Goal: Task Accomplishment & Management: Use online tool/utility

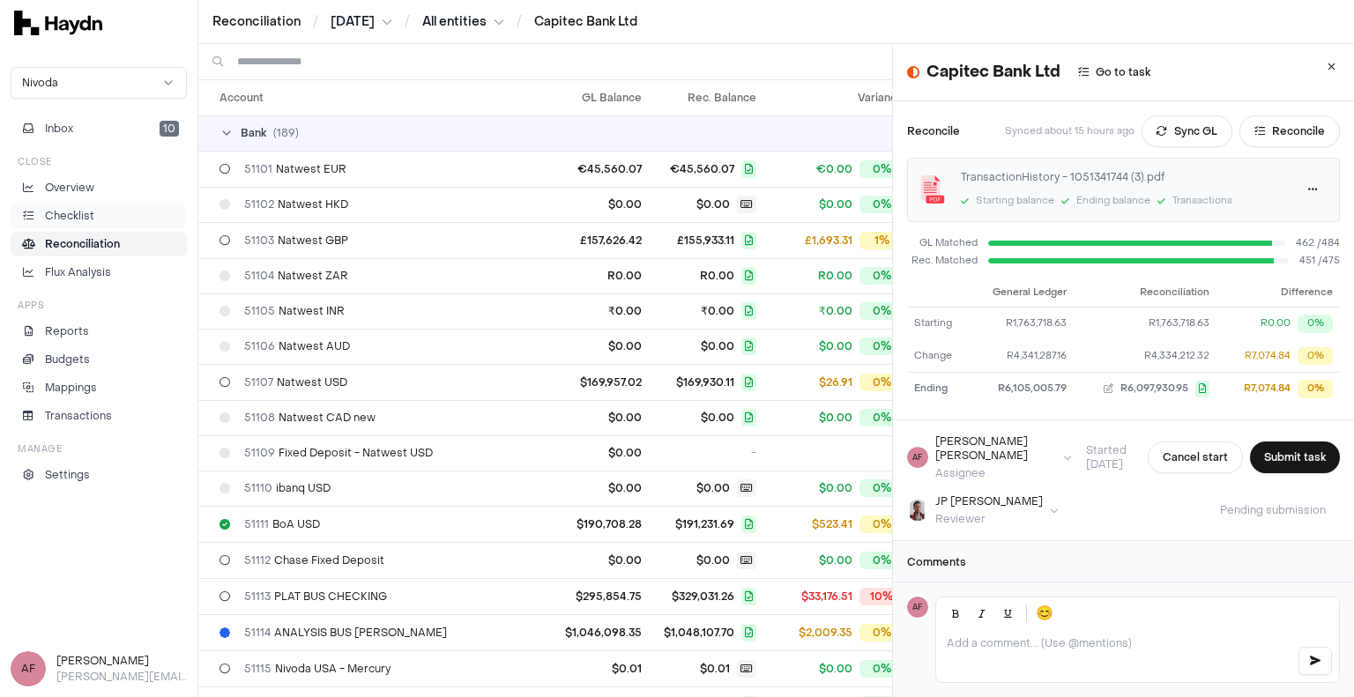
click at [93, 217] on p "Checklist" at bounding box center [69, 216] width 49 height 16
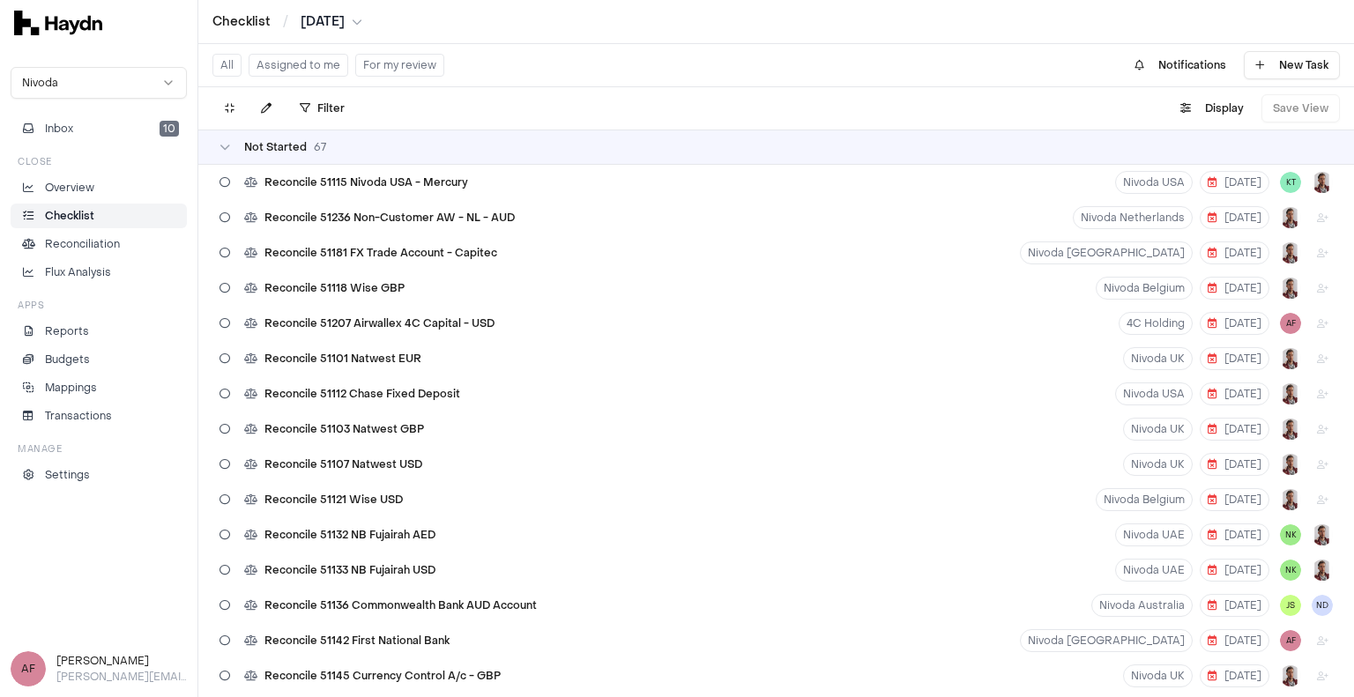
click at [301, 69] on button "Assigned to me" at bounding box center [299, 65] width 100 height 23
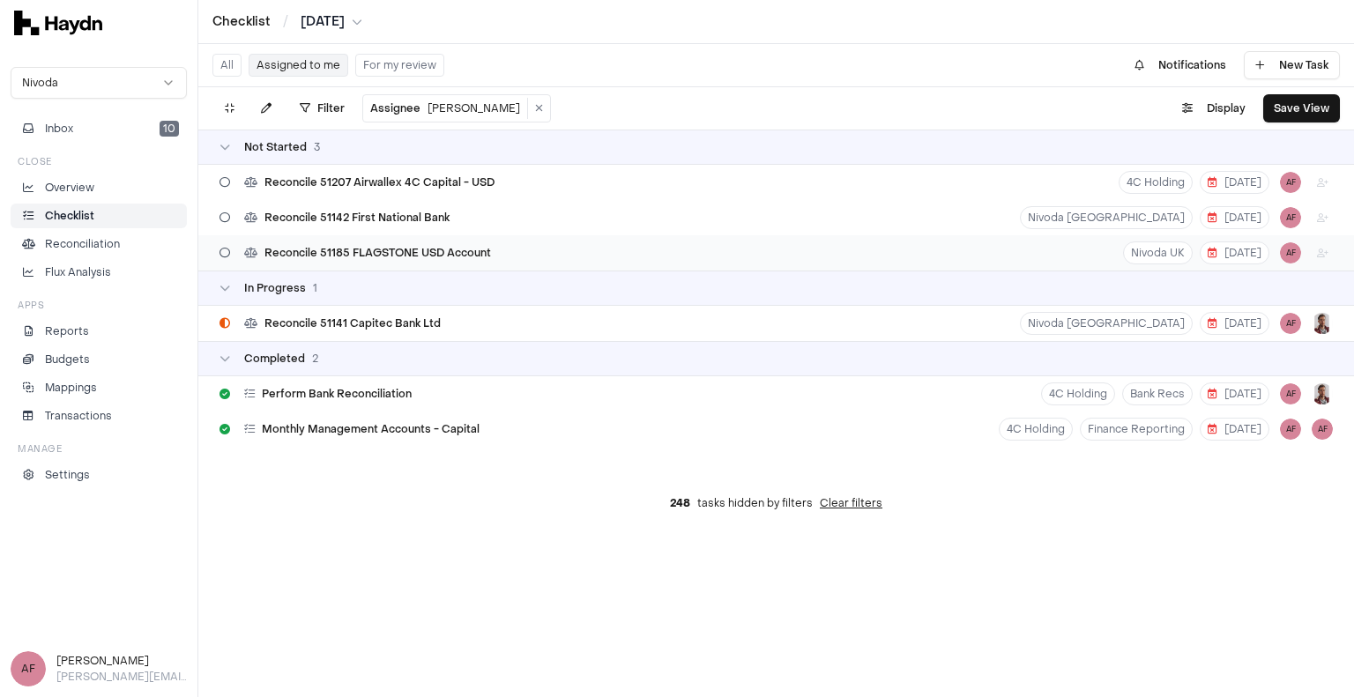
click at [451, 257] on span "Reconcile 51185 FLAGSTONE USD Account" at bounding box center [378, 253] width 227 height 14
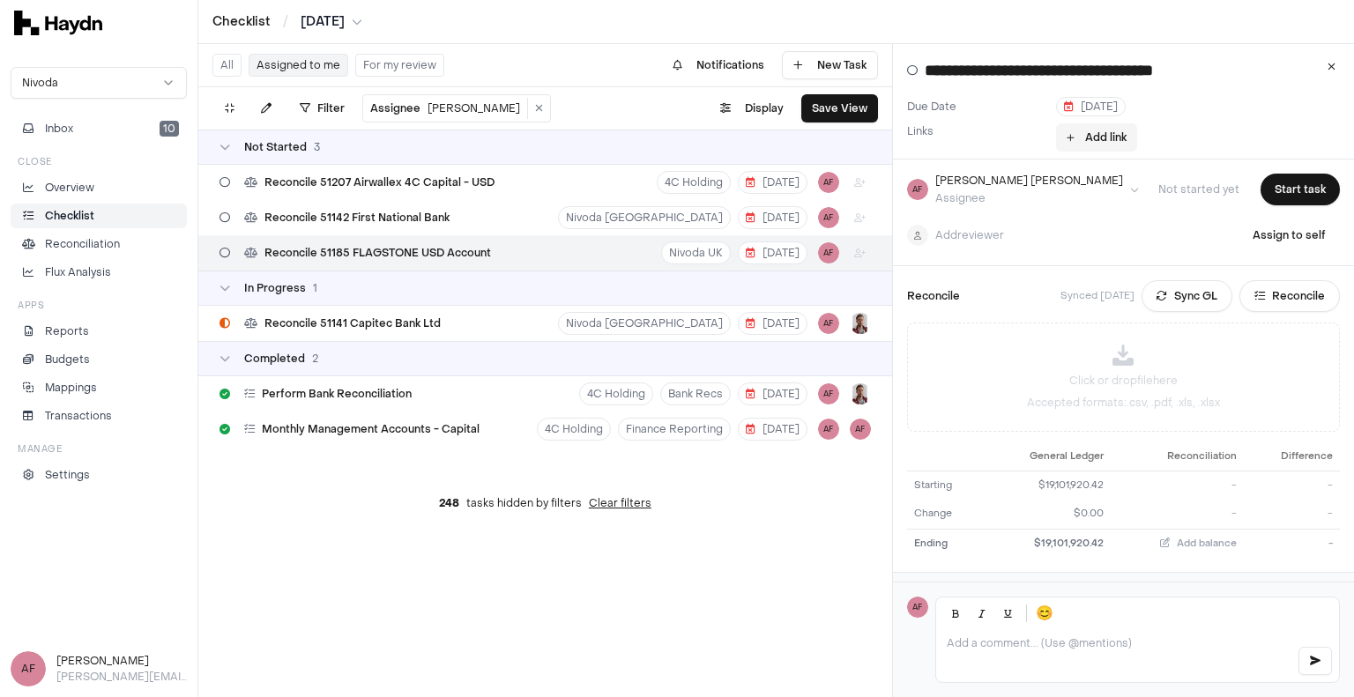
click at [1086, 137] on button "Add link" at bounding box center [1096, 137] width 81 height 28
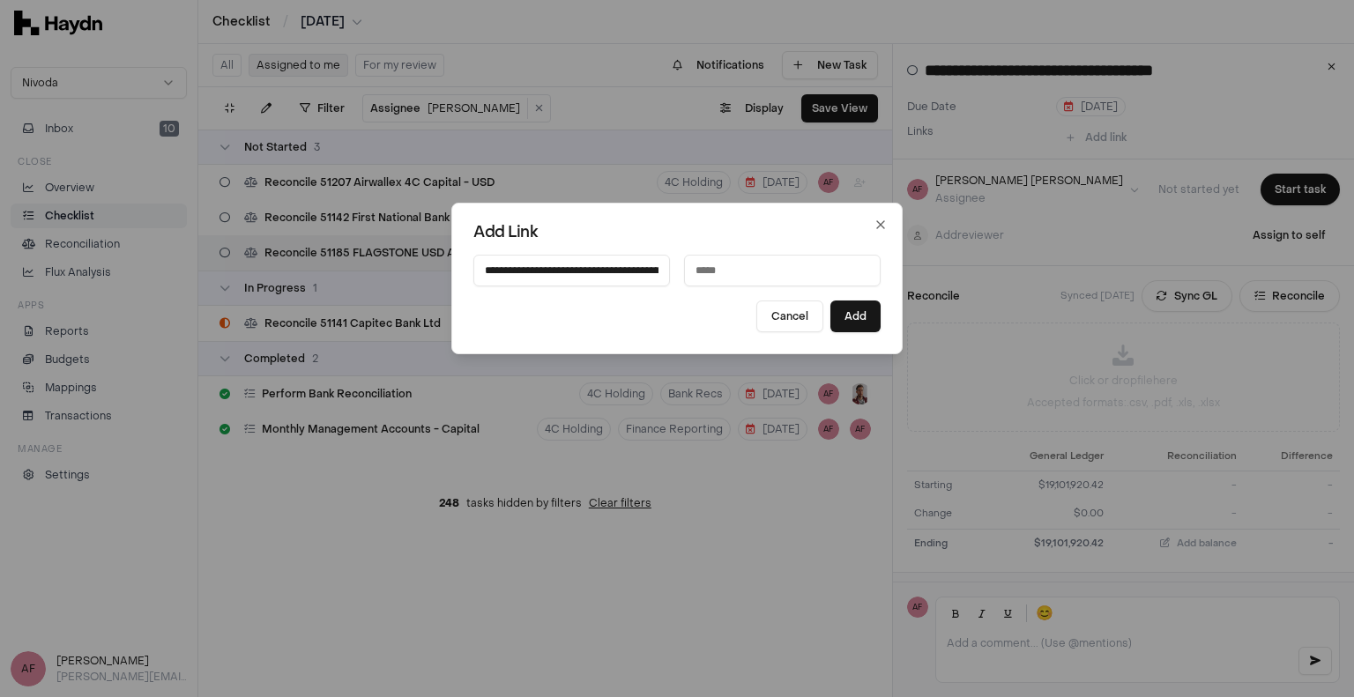
scroll to position [0, 635]
type input "**********"
click at [712, 272] on input at bounding box center [782, 271] width 197 height 32
type input "**********"
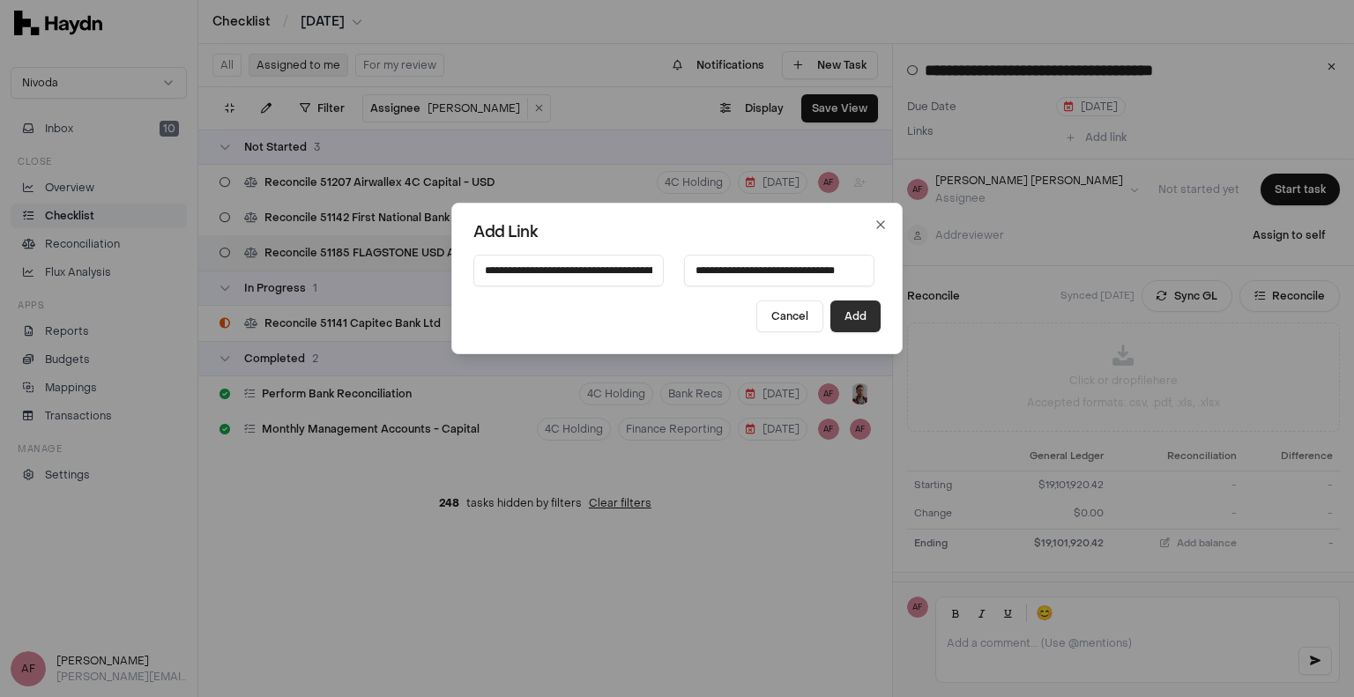
click at [837, 321] on button "Add" at bounding box center [856, 317] width 50 height 32
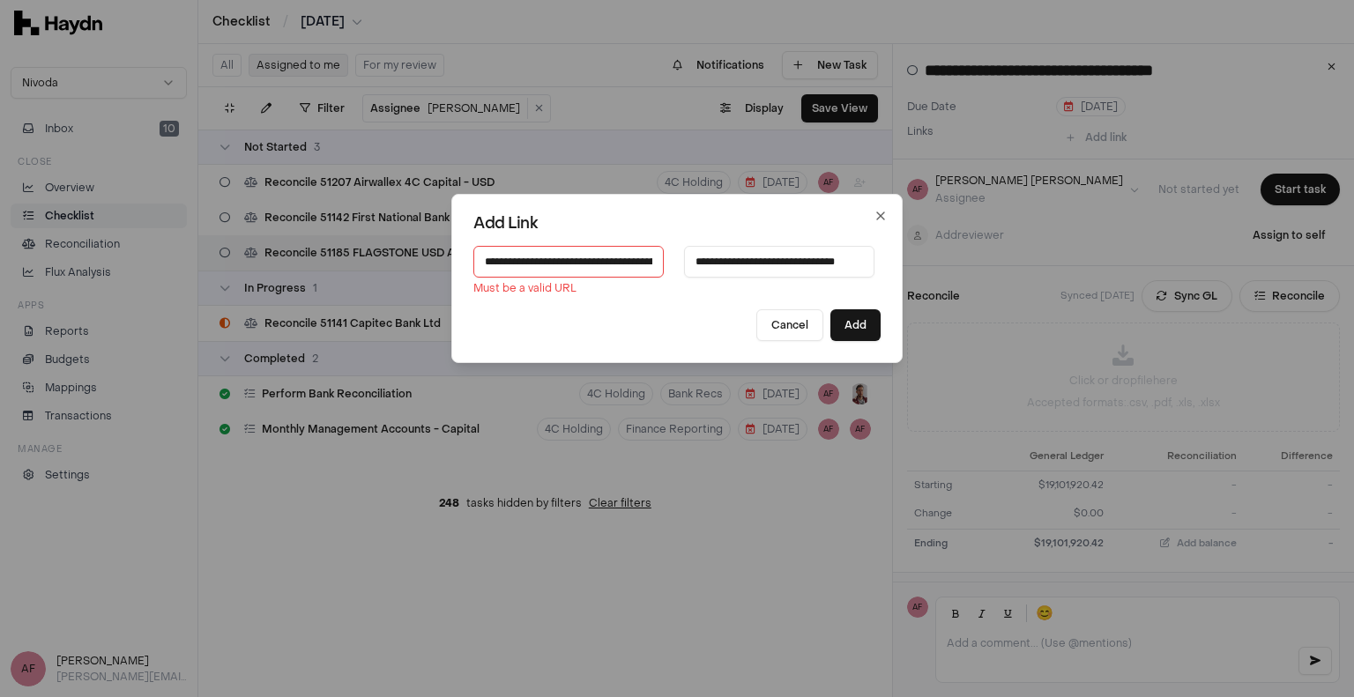
click at [550, 262] on input "**********" at bounding box center [569, 262] width 190 height 32
paste input
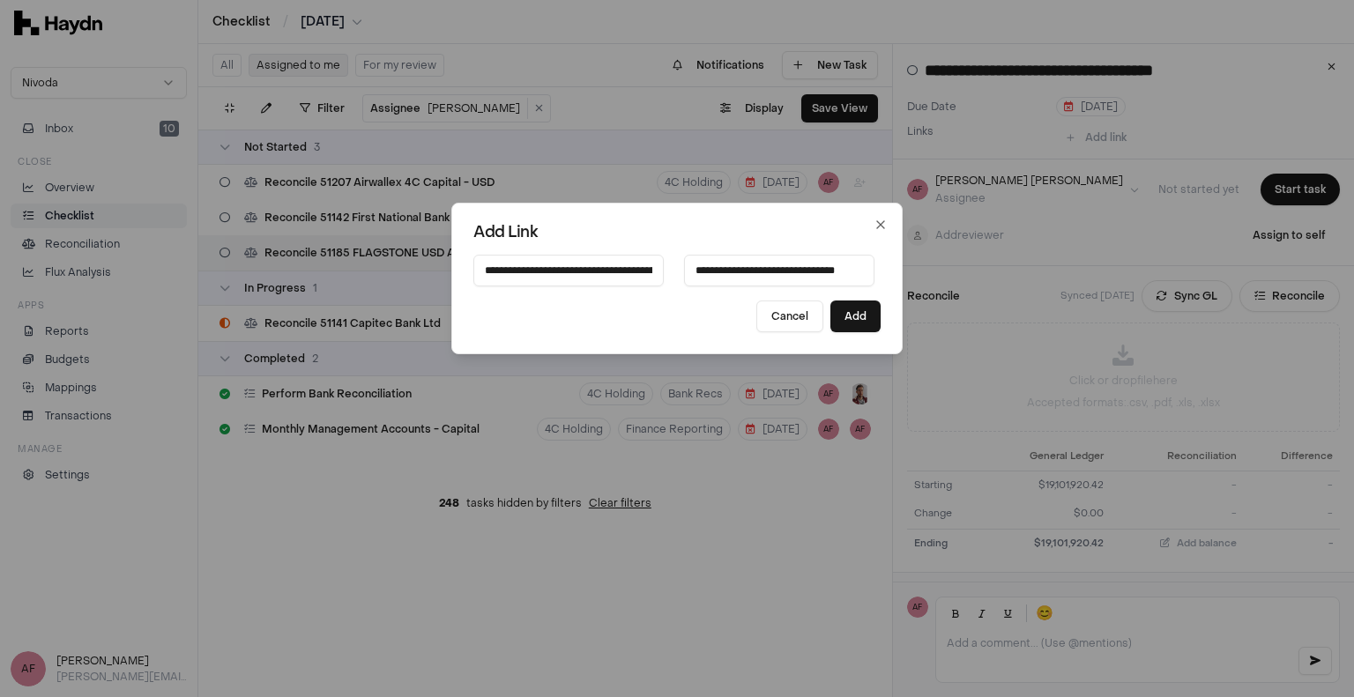
scroll to position [0, 317]
type input "**********"
click at [632, 305] on div "Cancel Add" at bounding box center [677, 317] width 407 height 32
click at [839, 313] on button "Add" at bounding box center [856, 317] width 50 height 32
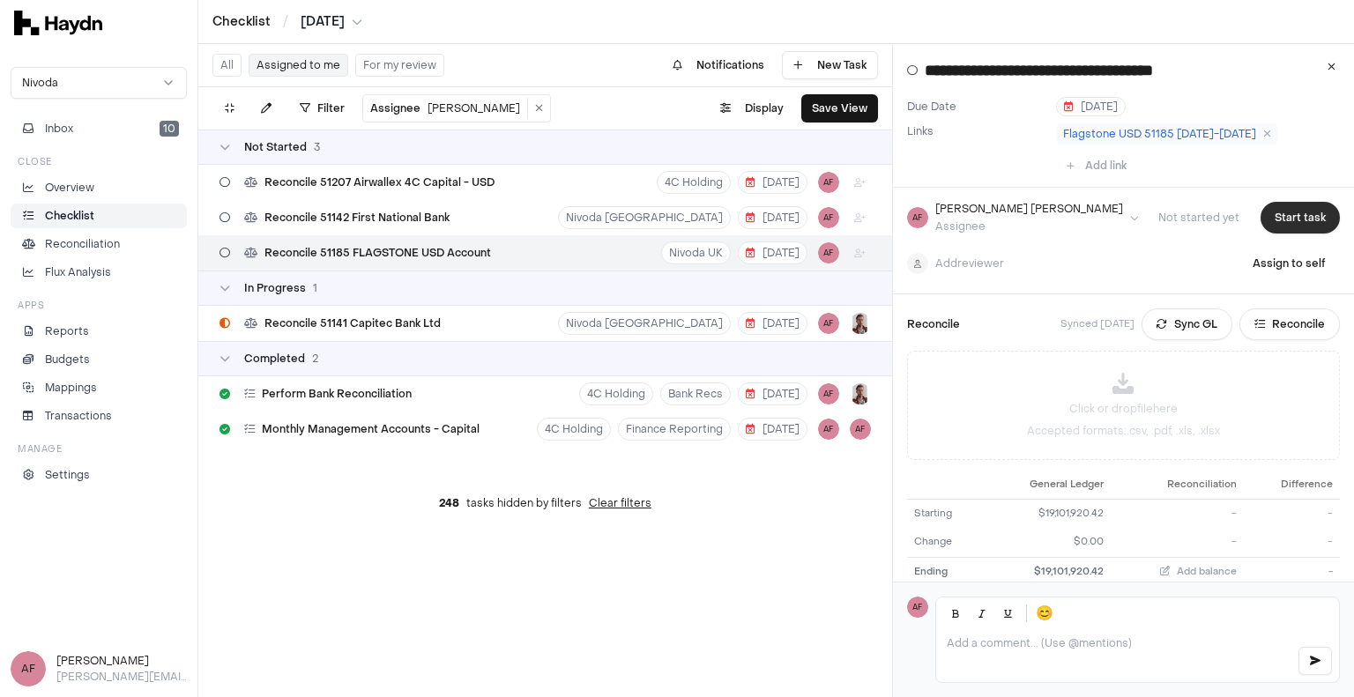
click at [1277, 217] on button "Start task" at bounding box center [1300, 218] width 79 height 32
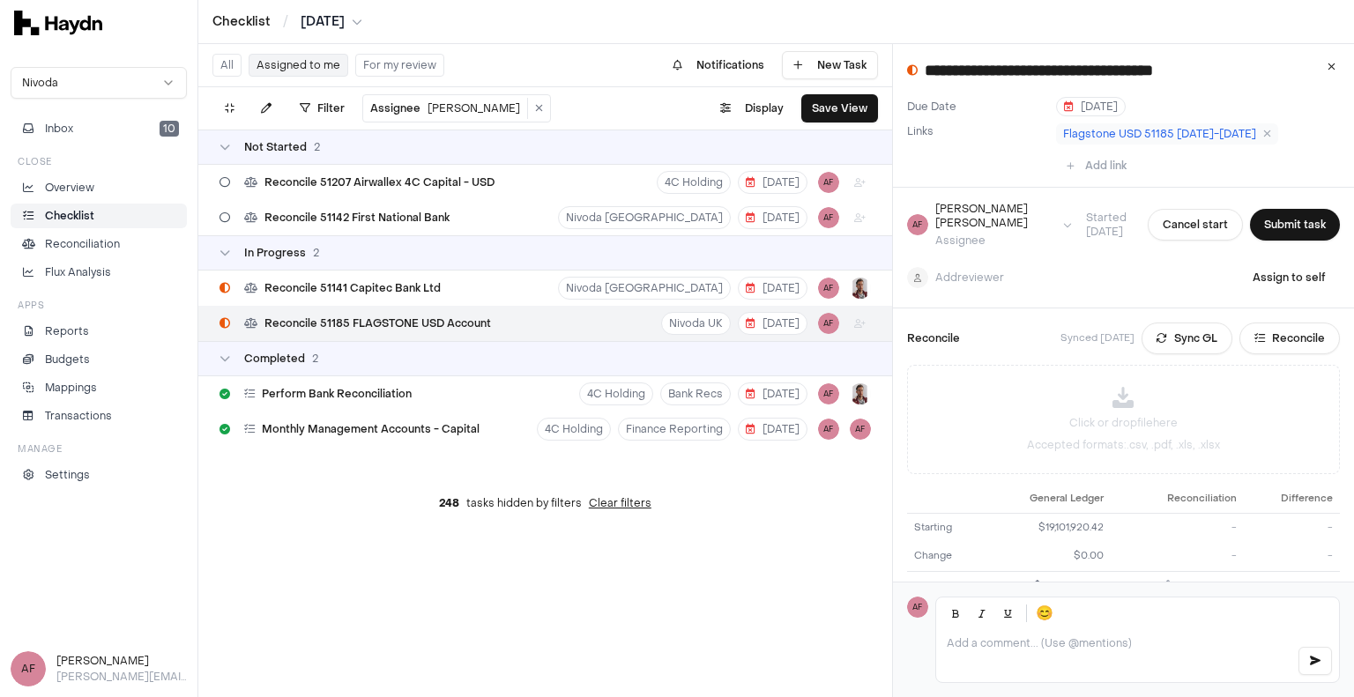
click at [347, 22] on html "**********" at bounding box center [677, 348] width 1354 height 697
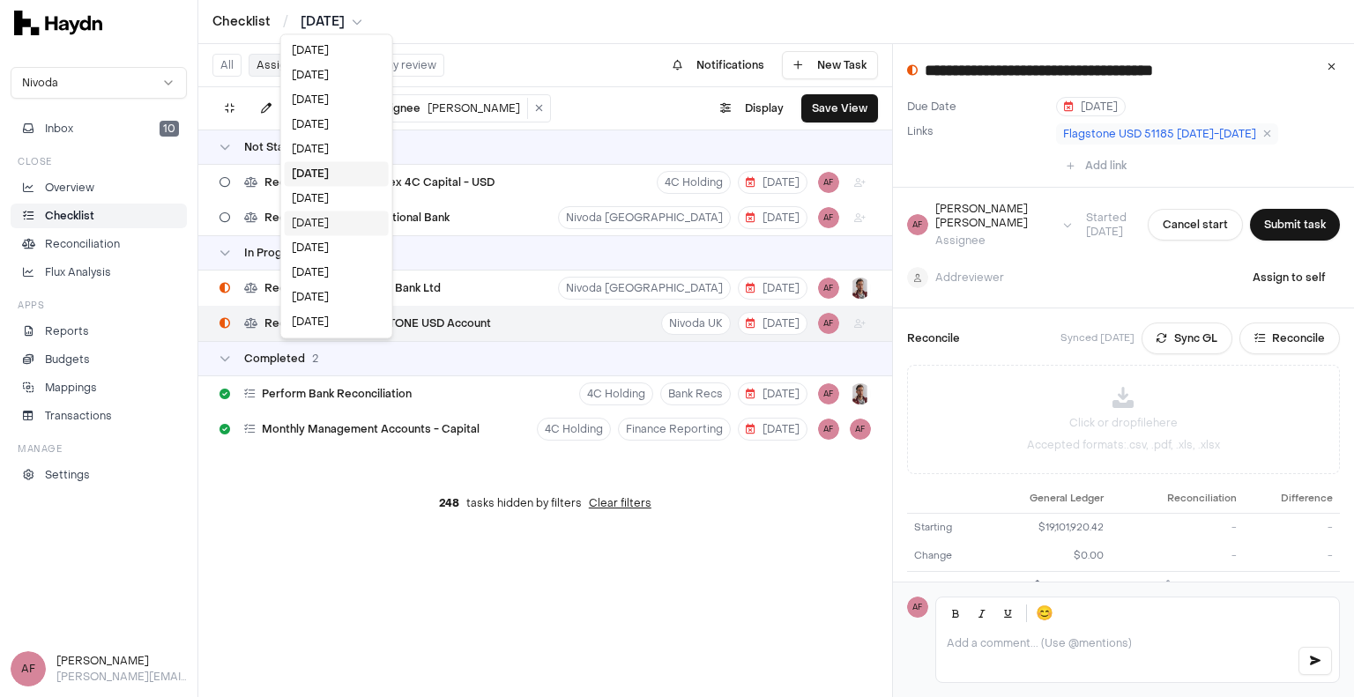
click at [318, 226] on div "[DATE]" at bounding box center [337, 223] width 104 height 25
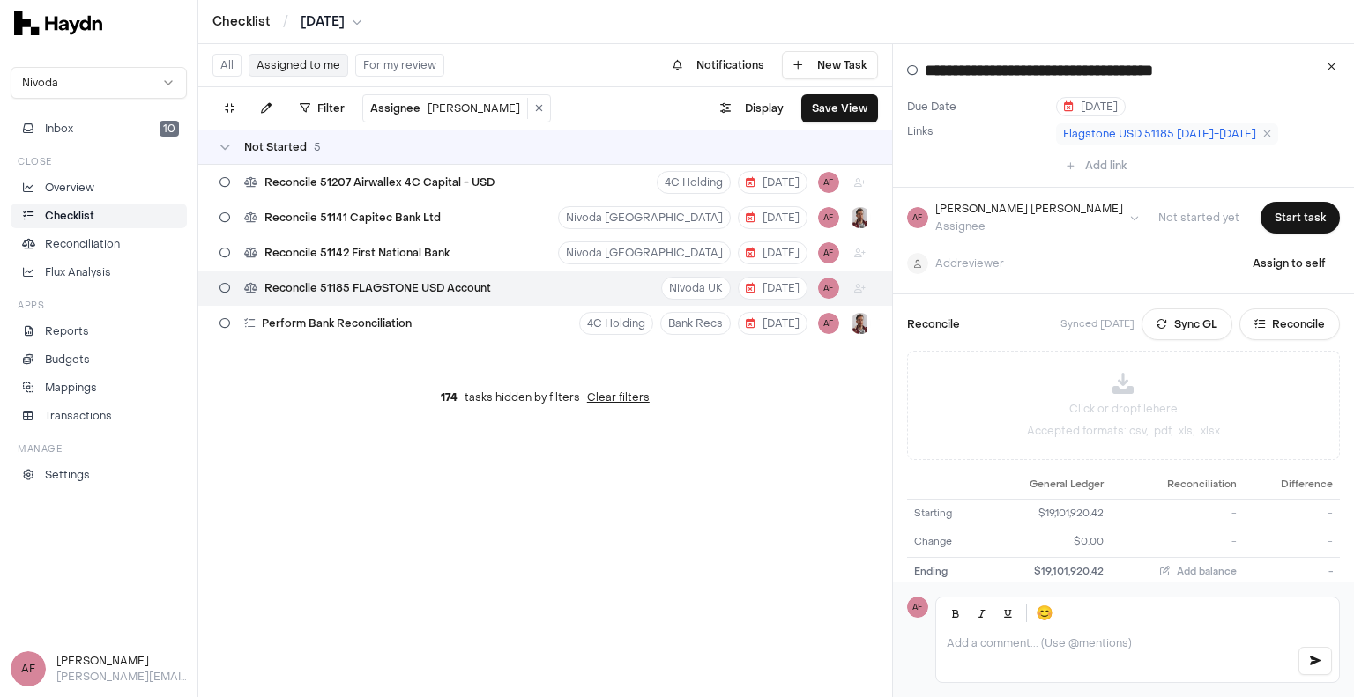
click at [497, 286] on div "Reconcile 51185 FLAGSTONE USD Account" at bounding box center [356, 289] width 286 height 34
click at [1064, 648] on p at bounding box center [1115, 644] width 336 height 14
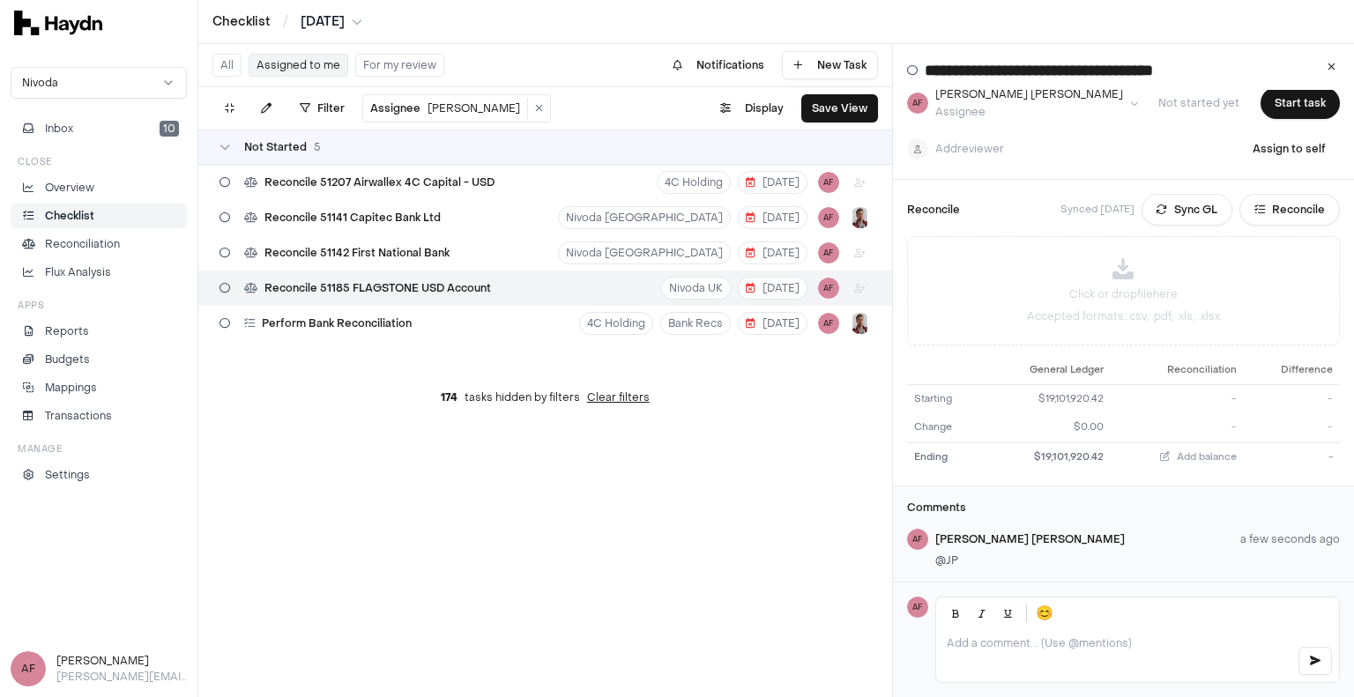
scroll to position [132, 0]
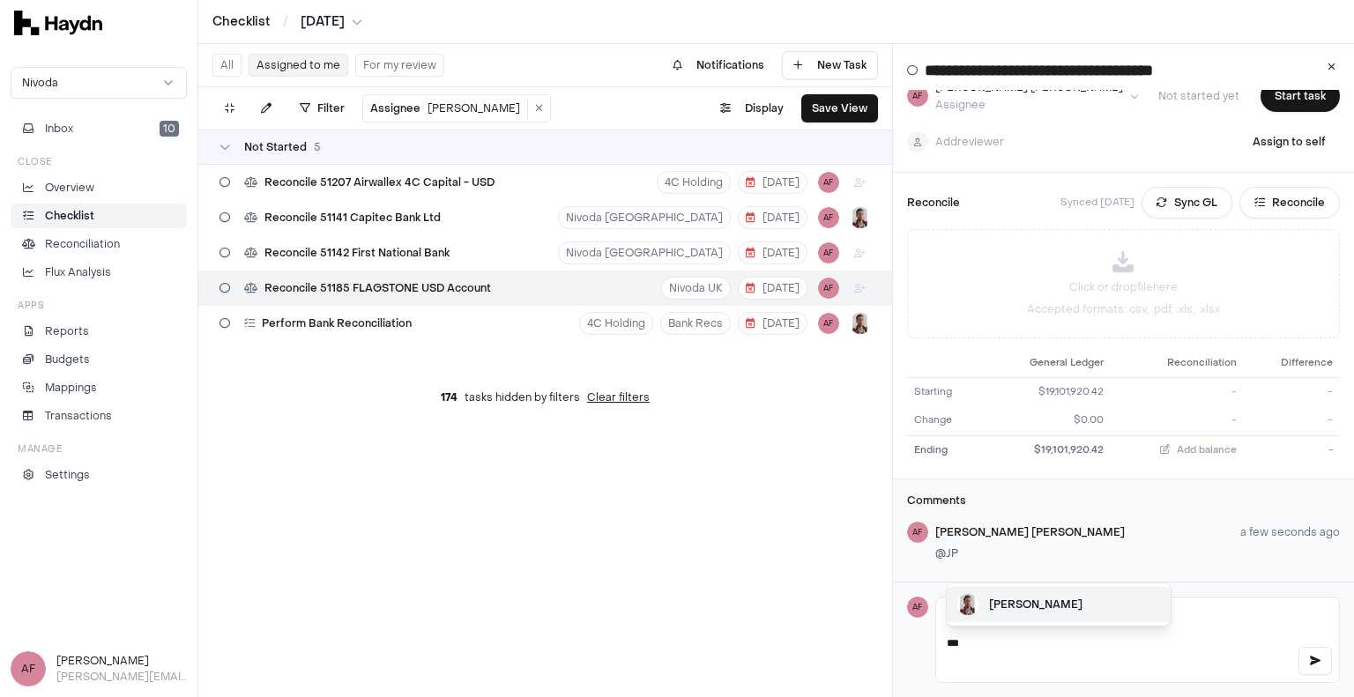
click at [1033, 614] on div "[PERSON_NAME]" at bounding box center [1059, 604] width 224 height 35
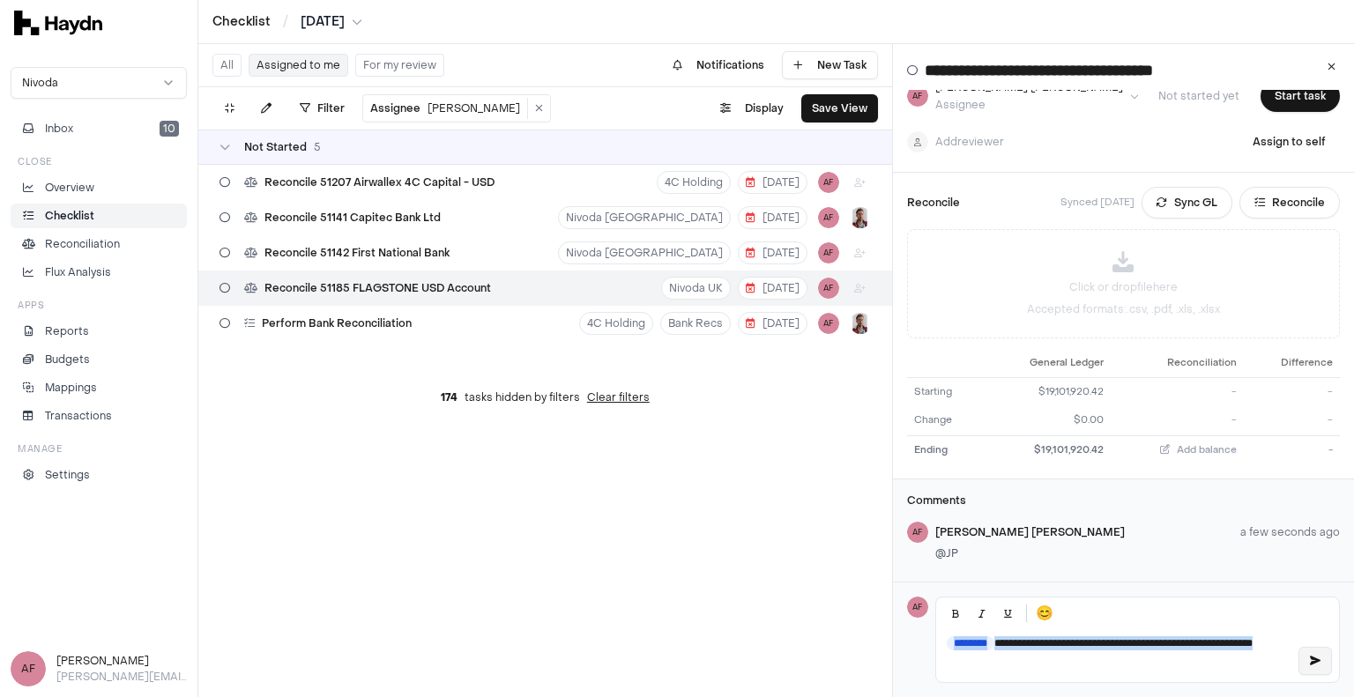
click at [1316, 664] on icon "button" at bounding box center [1315, 661] width 11 height 11
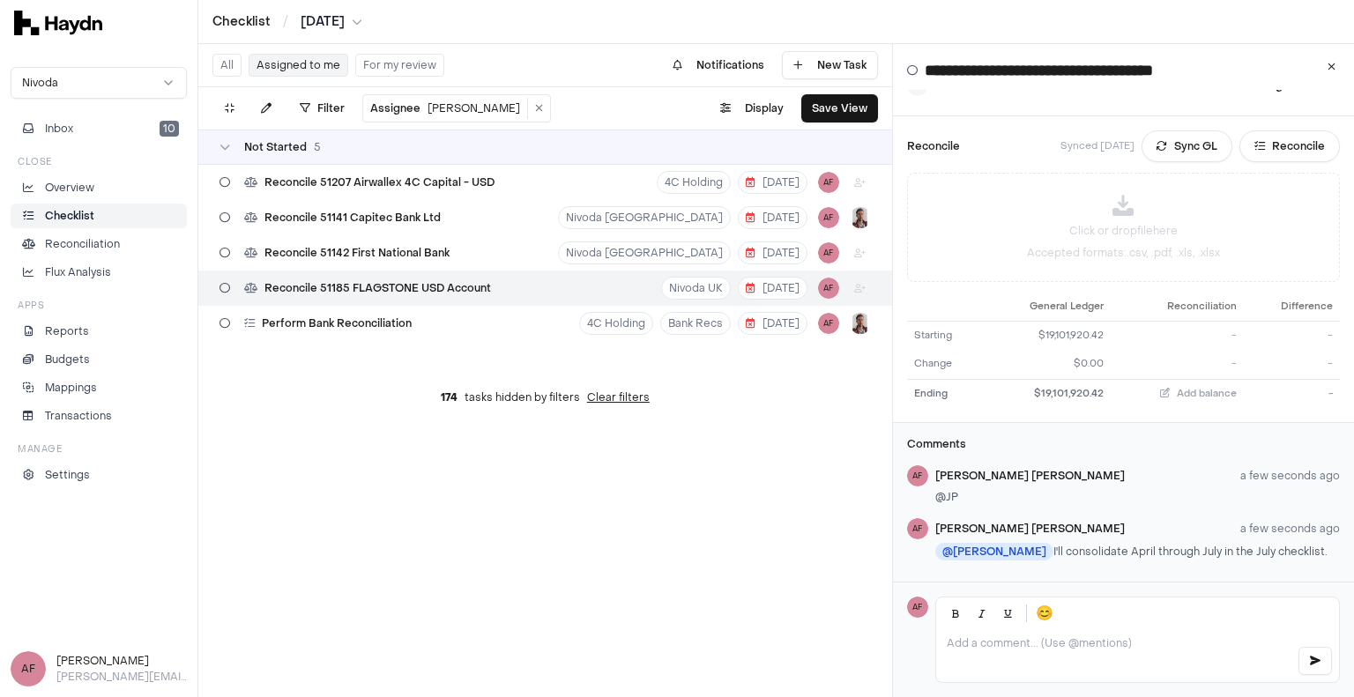
scroll to position [0, 0]
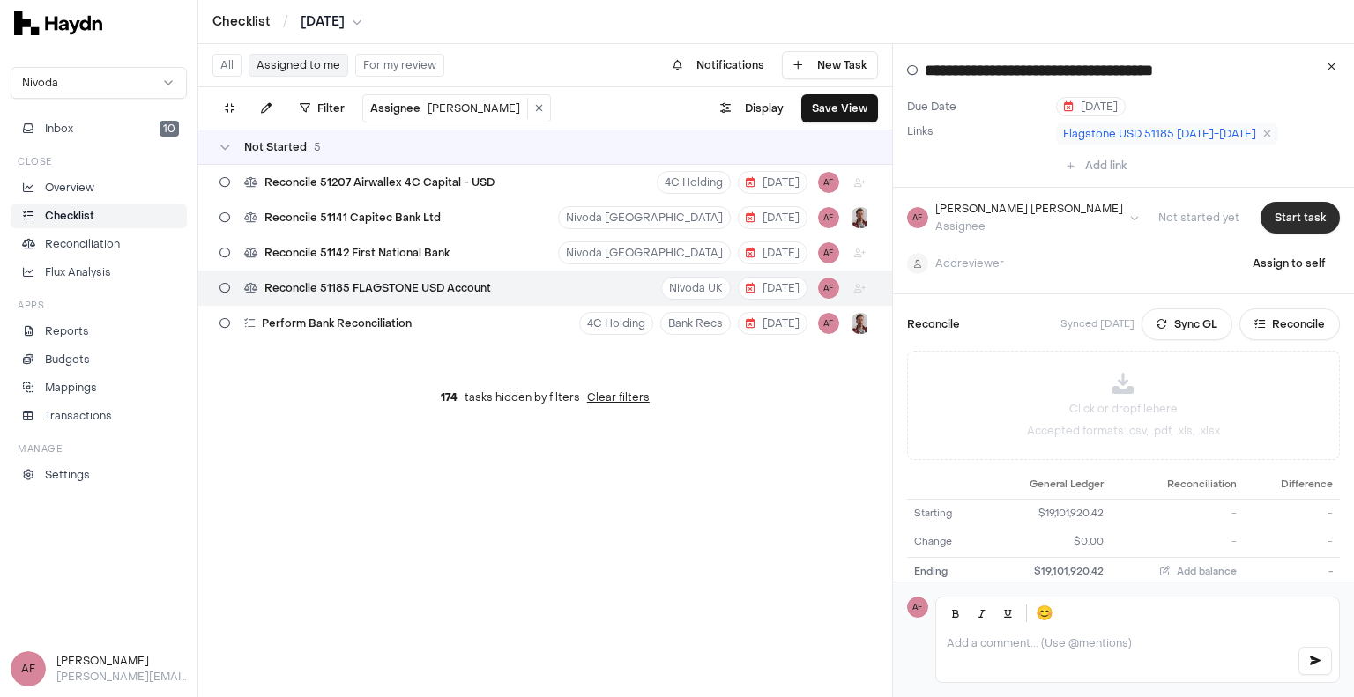
click at [1272, 211] on button "Start task" at bounding box center [1300, 218] width 79 height 32
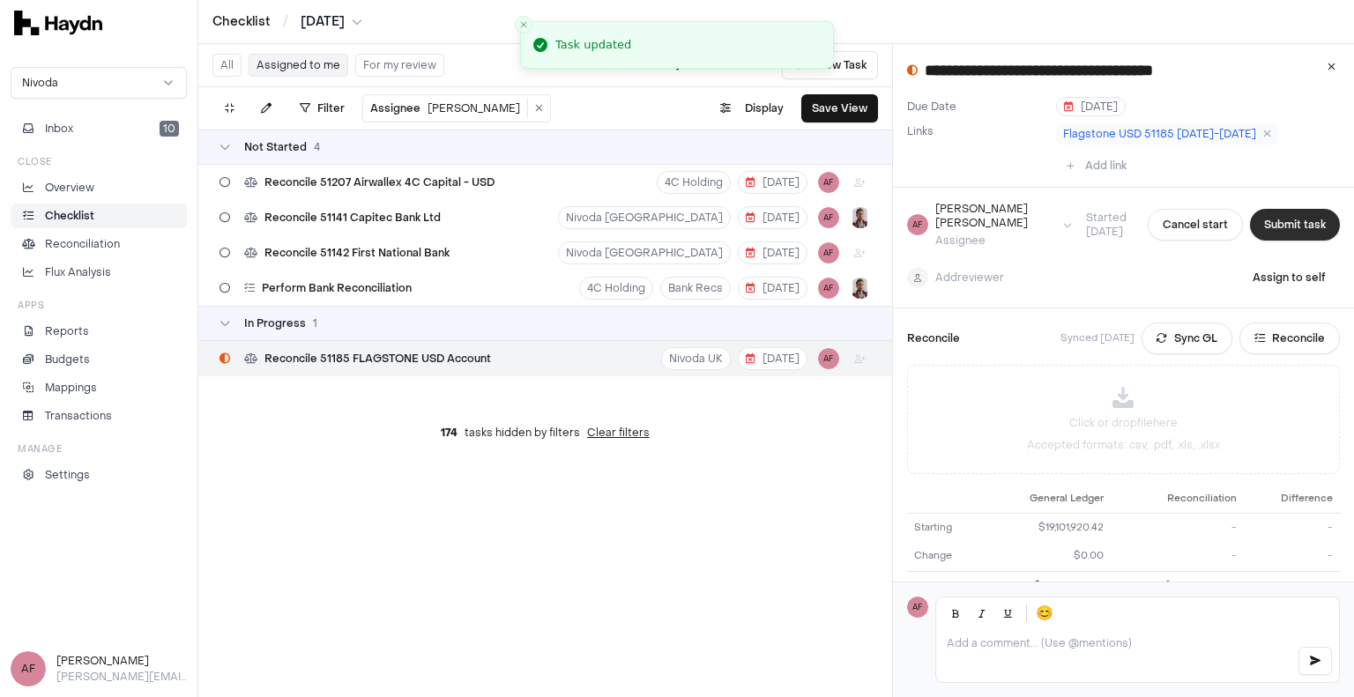
click at [1273, 221] on button "Submit task" at bounding box center [1295, 225] width 90 height 32
click at [1265, 262] on button "Assign to self" at bounding box center [1289, 278] width 101 height 32
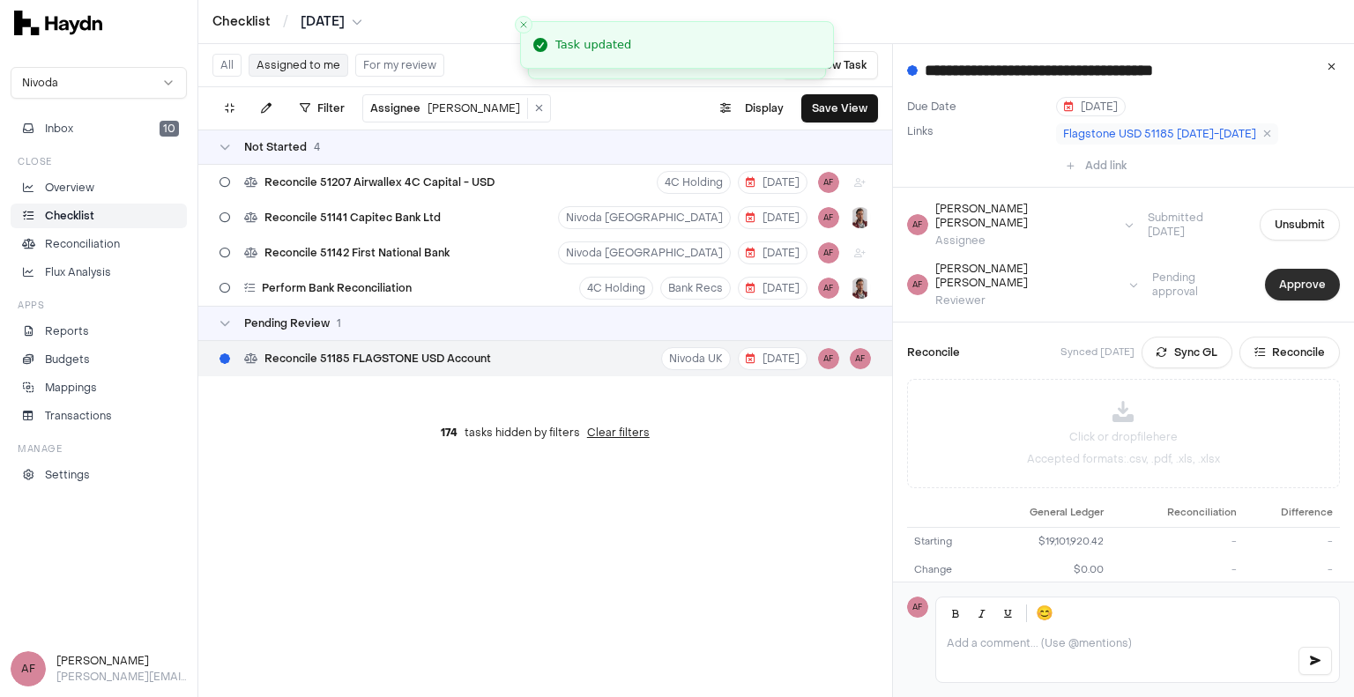
click at [1269, 269] on button "Approve" at bounding box center [1302, 285] width 75 height 32
click at [354, 17] on html "**********" at bounding box center [677, 348] width 1354 height 697
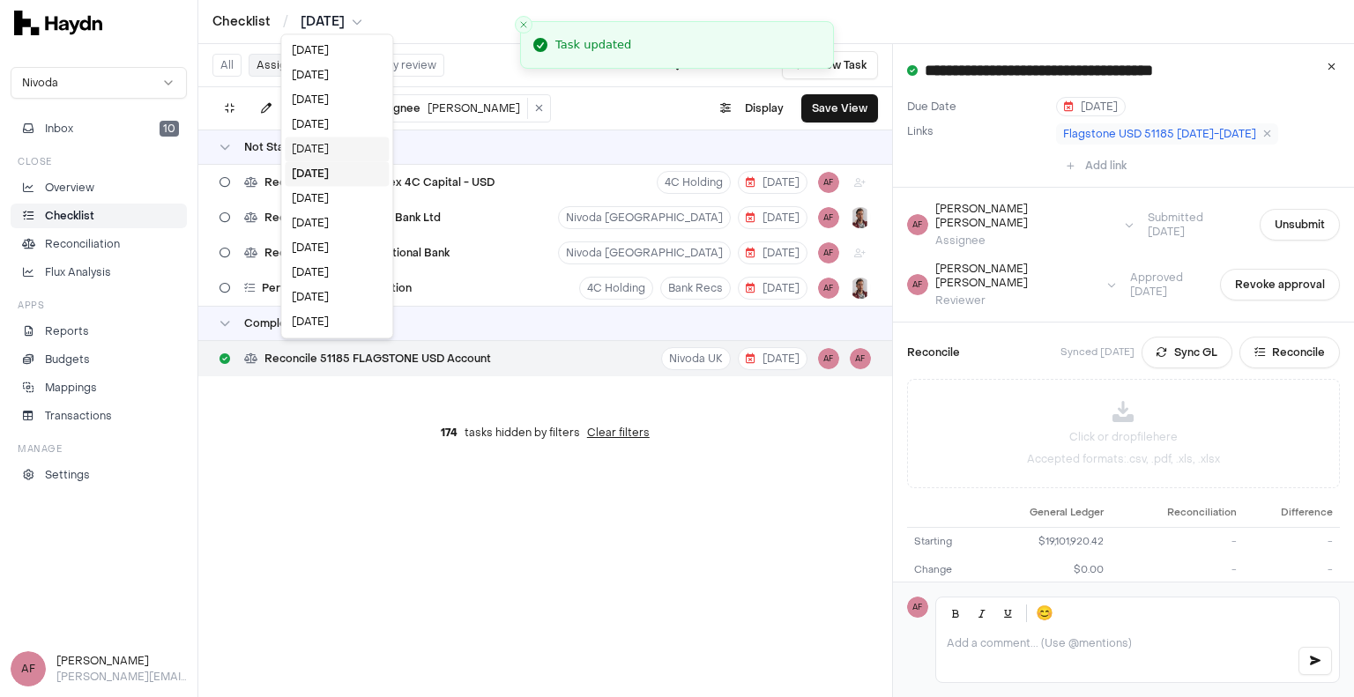
click at [320, 149] on div "[DATE]" at bounding box center [337, 149] width 104 height 25
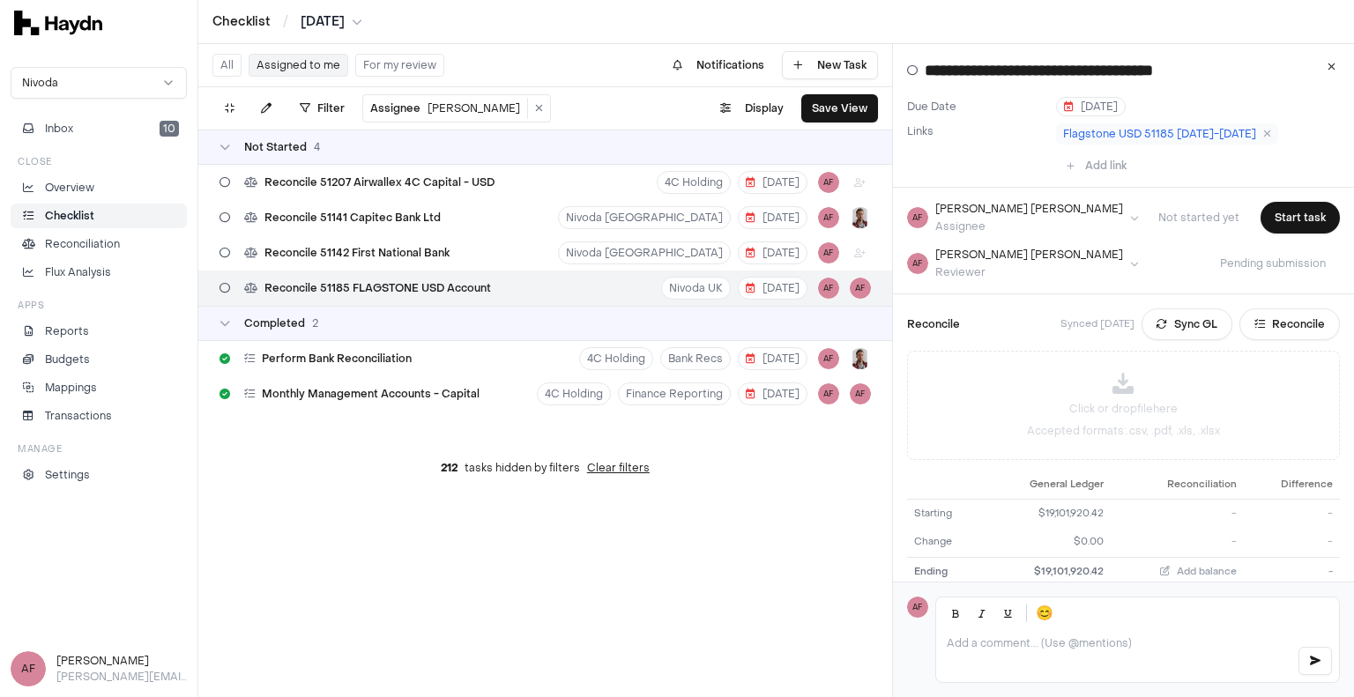
click at [569, 295] on div "Reconcile 51185 FLAGSTONE USD Account Nivoda UK [DATE] AF AF" at bounding box center [545, 288] width 694 height 35
click at [1268, 225] on button "Start task" at bounding box center [1300, 218] width 79 height 32
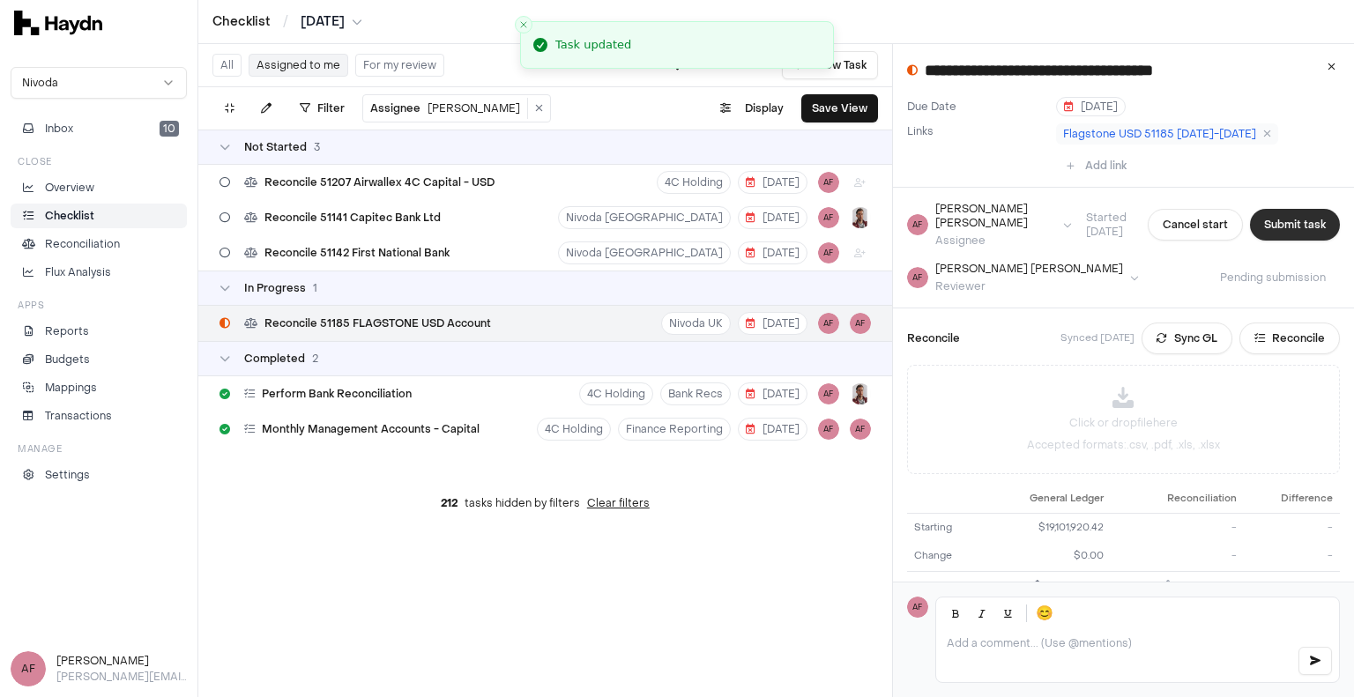
click at [1270, 220] on button "Submit task" at bounding box center [1295, 225] width 90 height 32
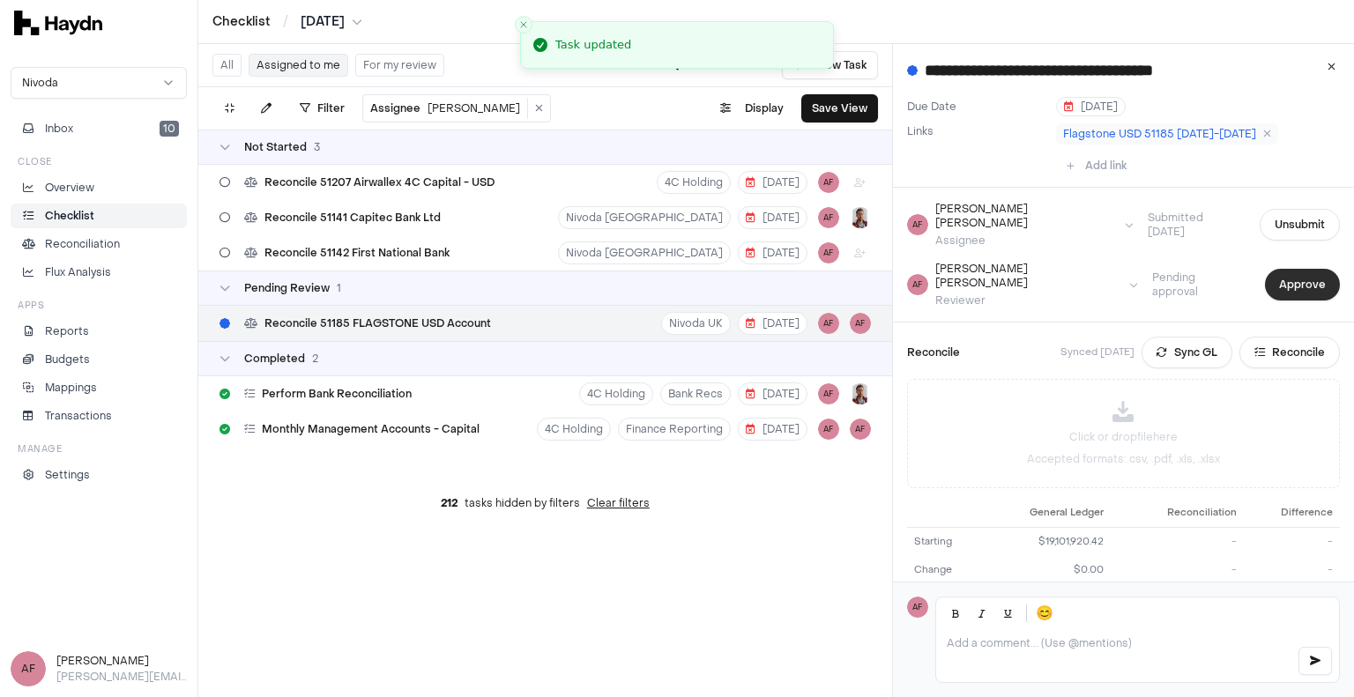
click at [1278, 269] on button "Approve" at bounding box center [1302, 285] width 75 height 32
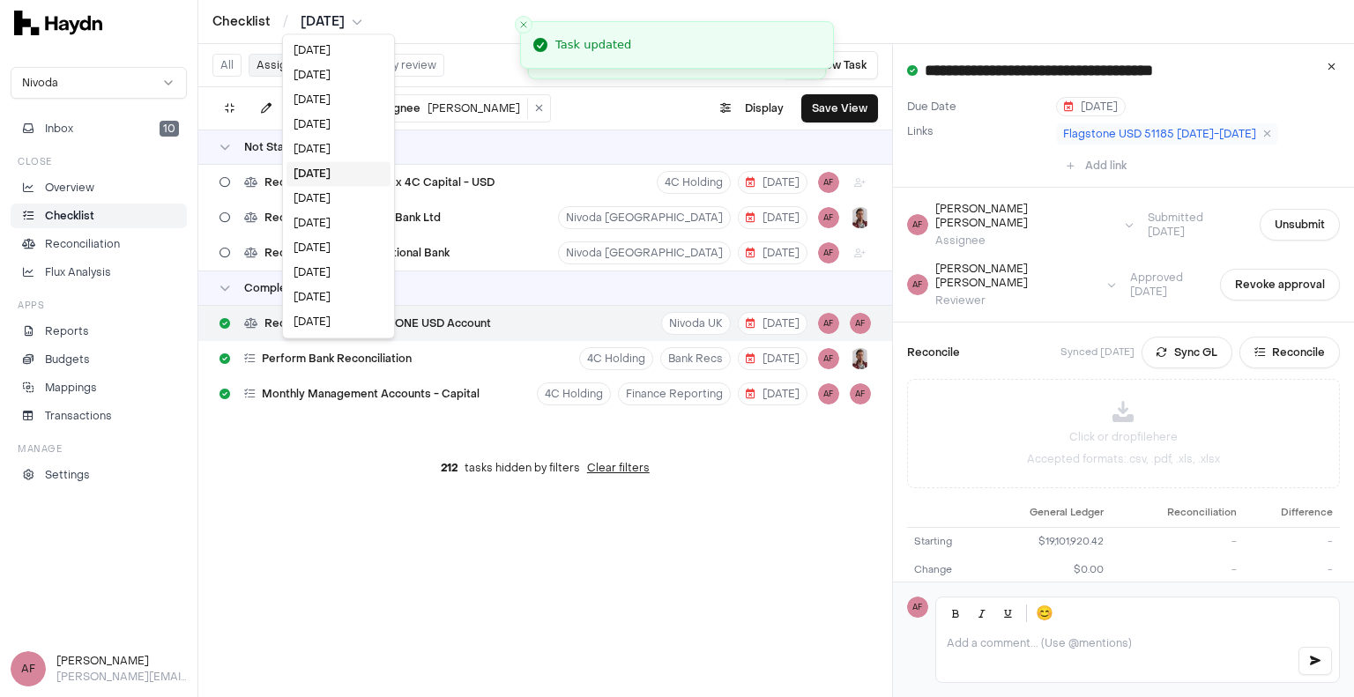
click at [369, 20] on html "**********" at bounding box center [677, 348] width 1354 height 697
click at [324, 142] on div "[DATE]" at bounding box center [339, 149] width 104 height 25
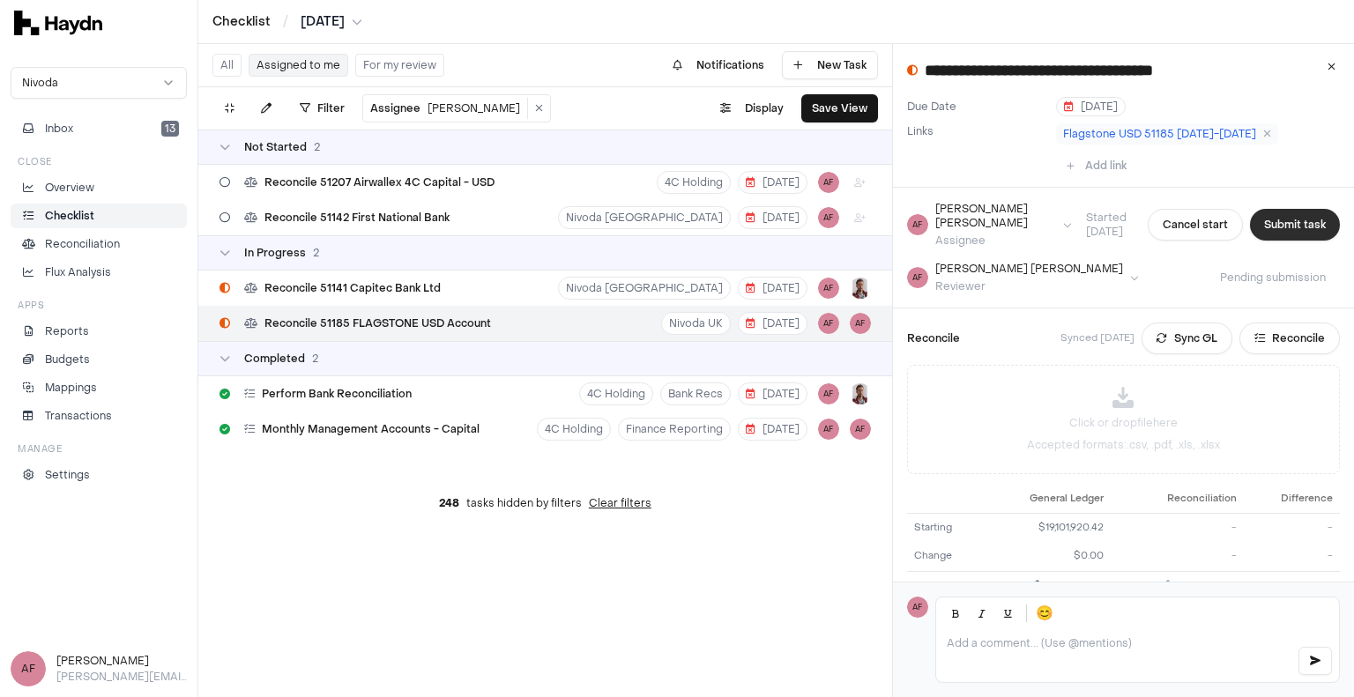
click at [1255, 220] on button "Submit task" at bounding box center [1295, 225] width 90 height 32
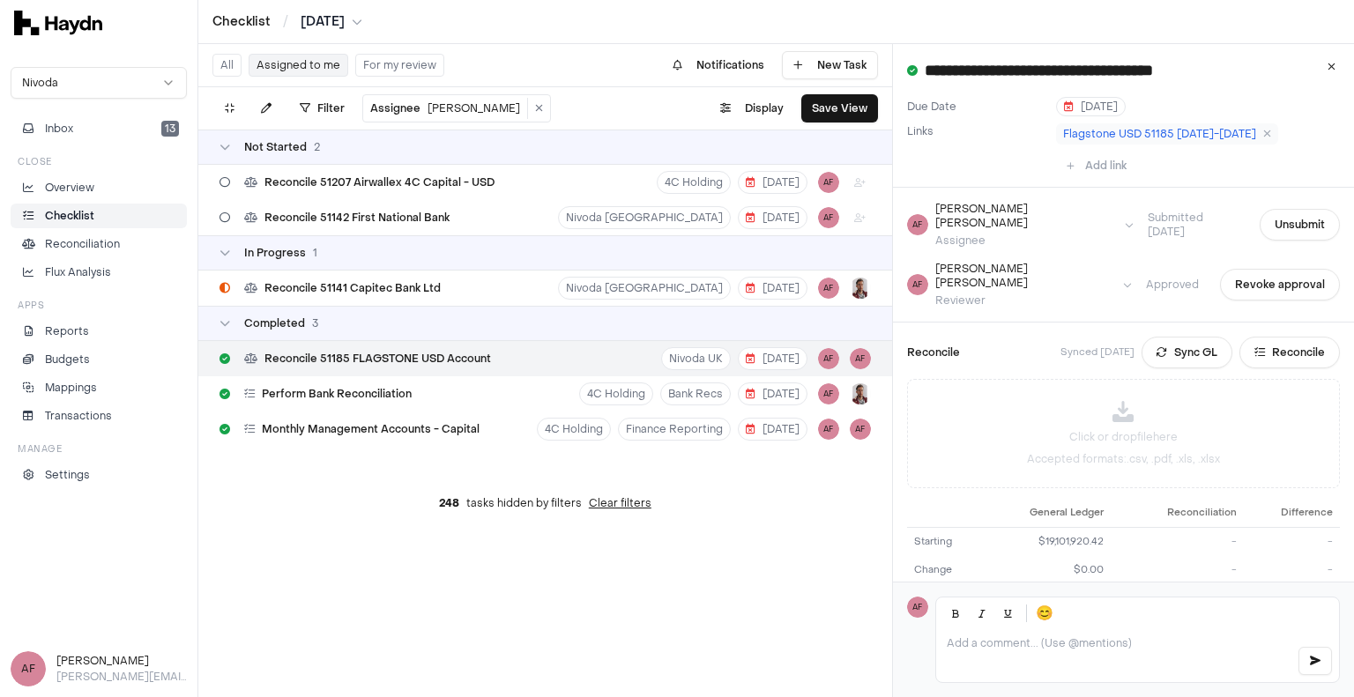
click at [1165, 278] on span "Approved" at bounding box center [1172, 285] width 81 height 14
click at [332, 16] on html "**********" at bounding box center [677, 348] width 1354 height 697
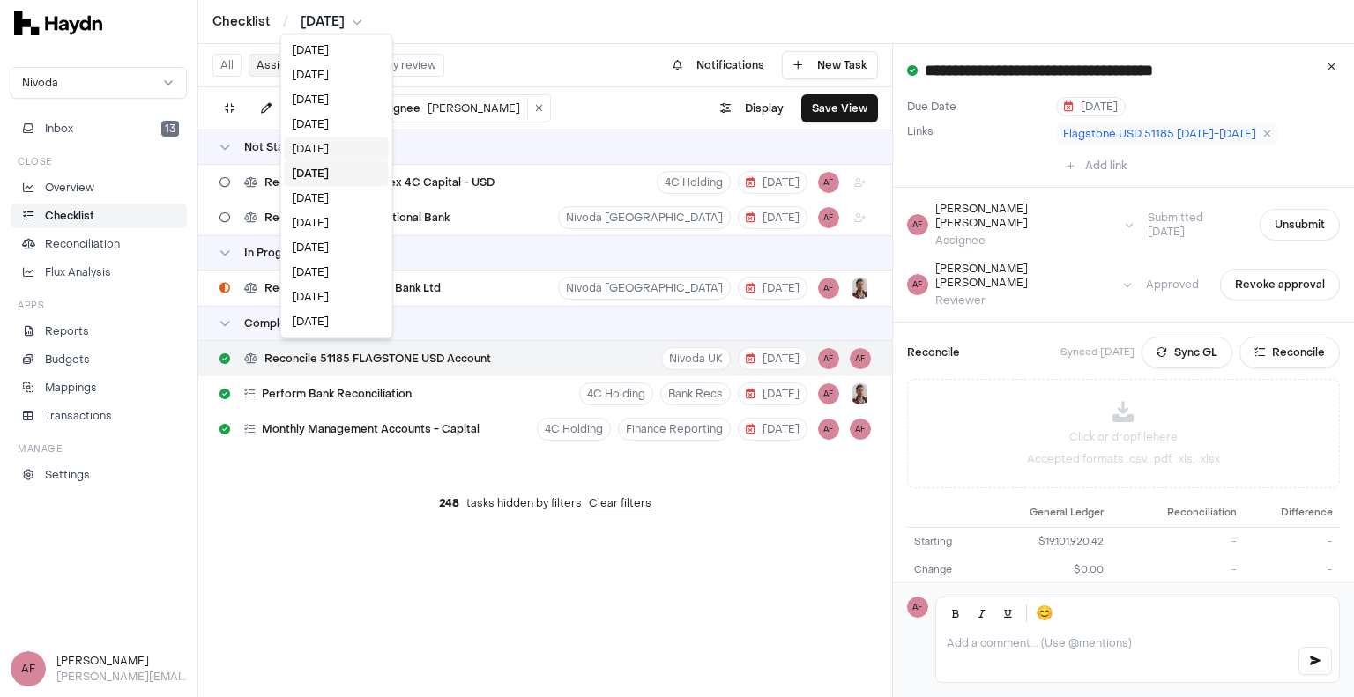
click at [320, 151] on div "[DATE]" at bounding box center [337, 149] width 104 height 25
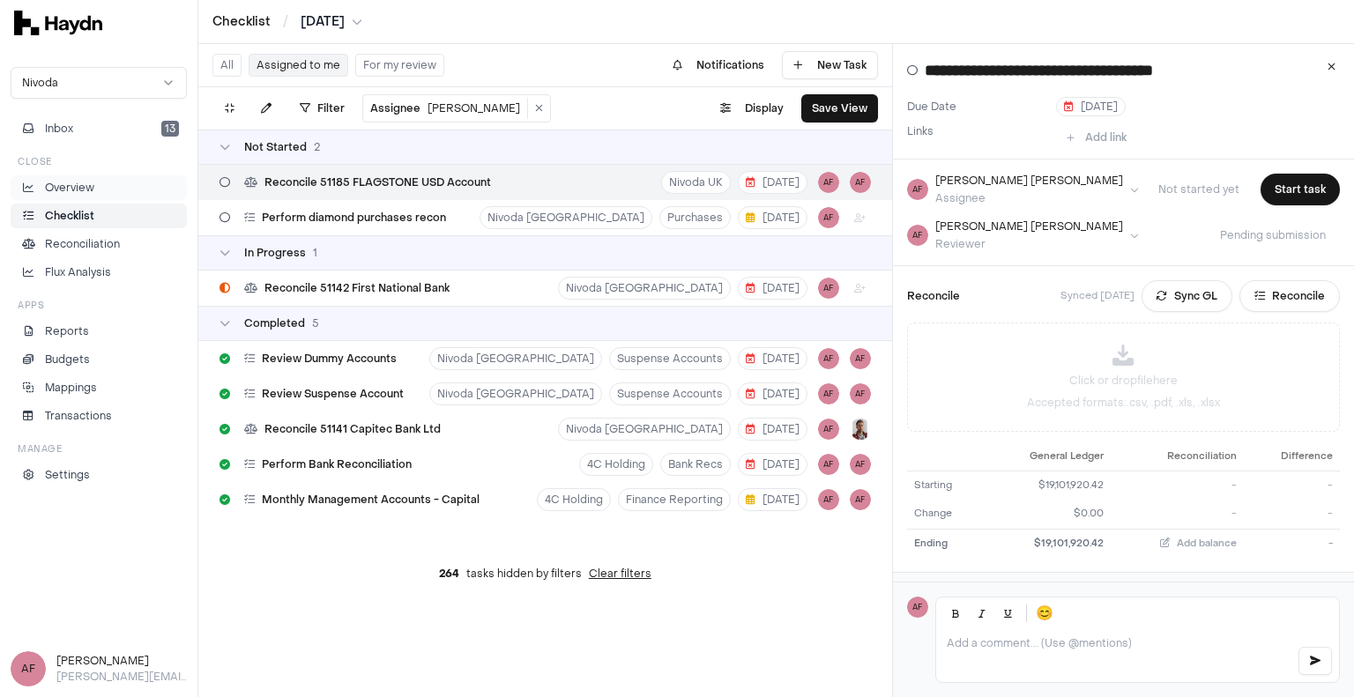
click at [84, 190] on p "Overview" at bounding box center [69, 188] width 49 height 16
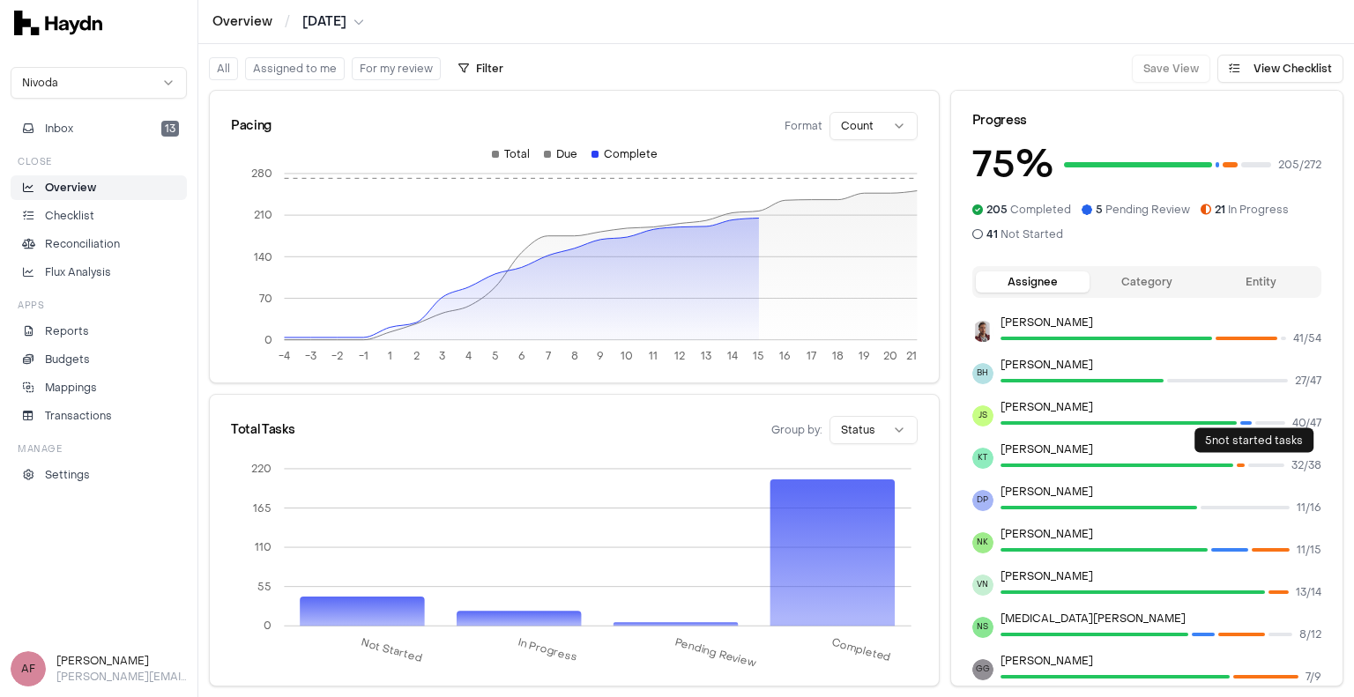
scroll to position [232, 0]
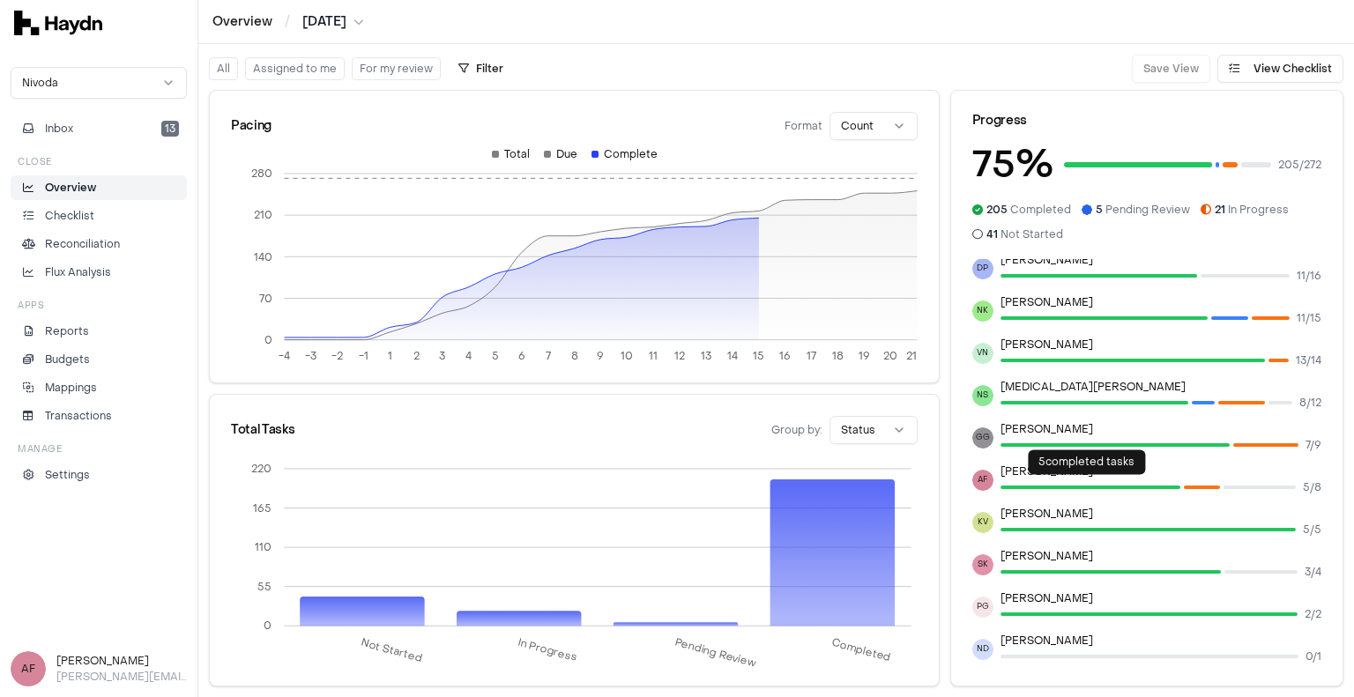
click at [1127, 489] on div at bounding box center [1091, 488] width 181 height 18
click at [335, 20] on html "Overview / [DATE] Nivoda Inbox 13 Close Overview Checklist Reconciliation Flux …" at bounding box center [677, 348] width 1354 height 697
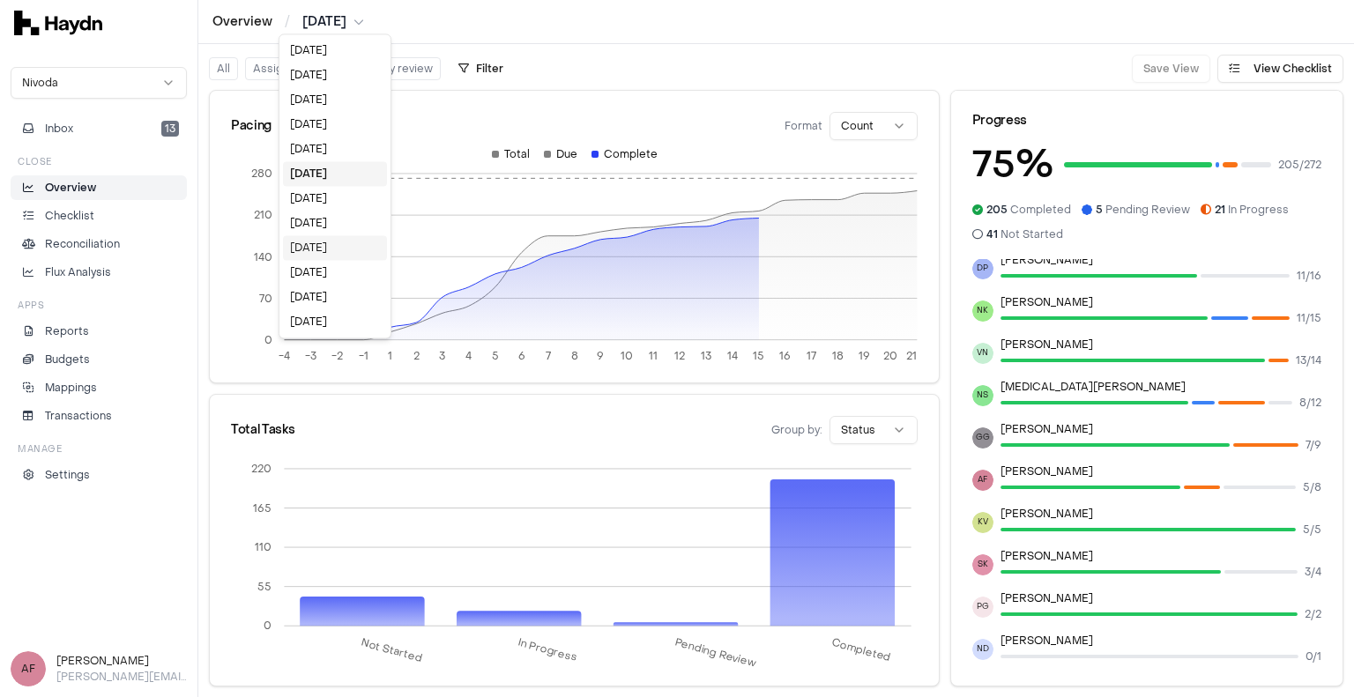
click at [312, 247] on div "[DATE]" at bounding box center [335, 247] width 104 height 25
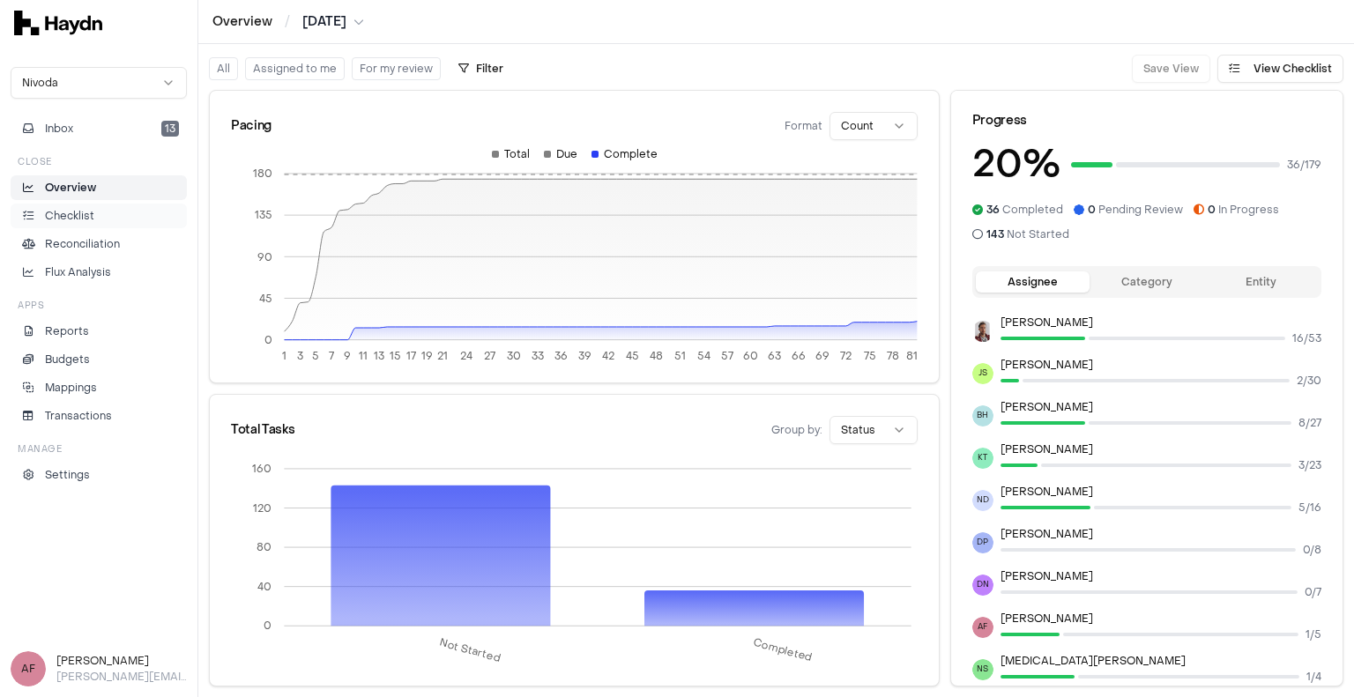
click at [63, 214] on p "Checklist" at bounding box center [69, 216] width 49 height 16
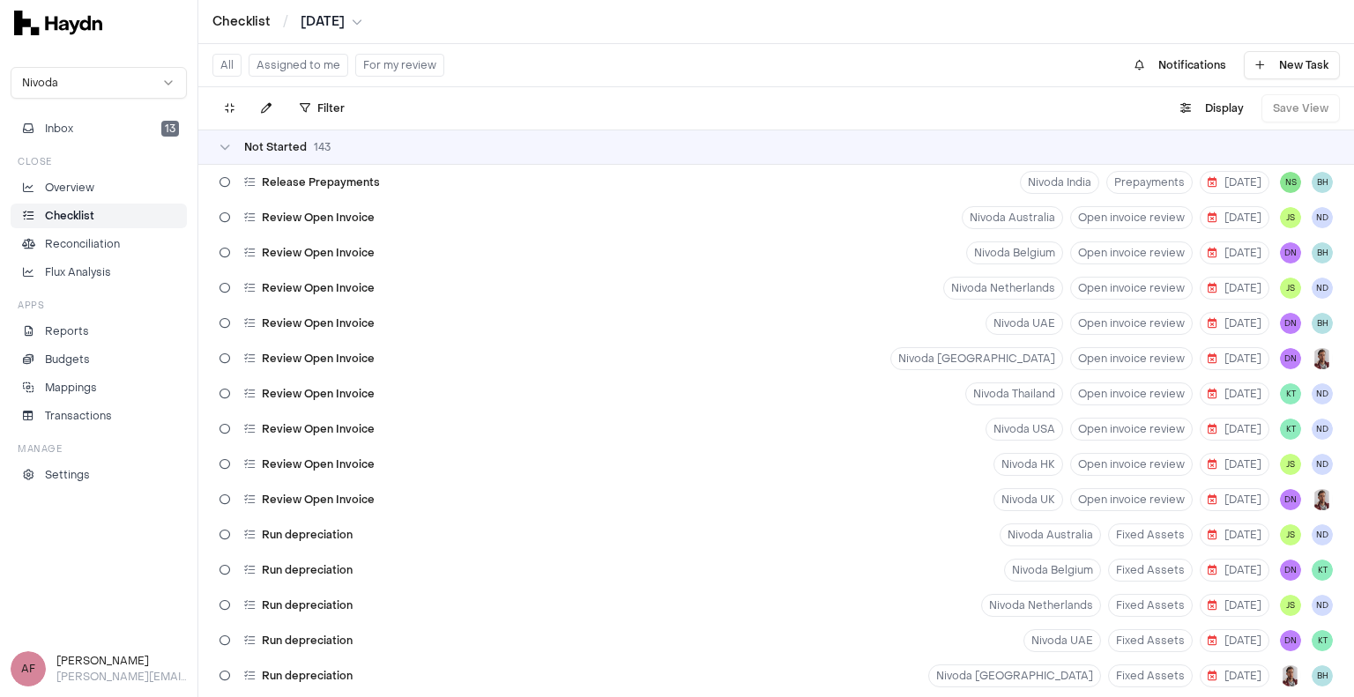
click at [326, 65] on button "Assigned to me" at bounding box center [299, 65] width 100 height 23
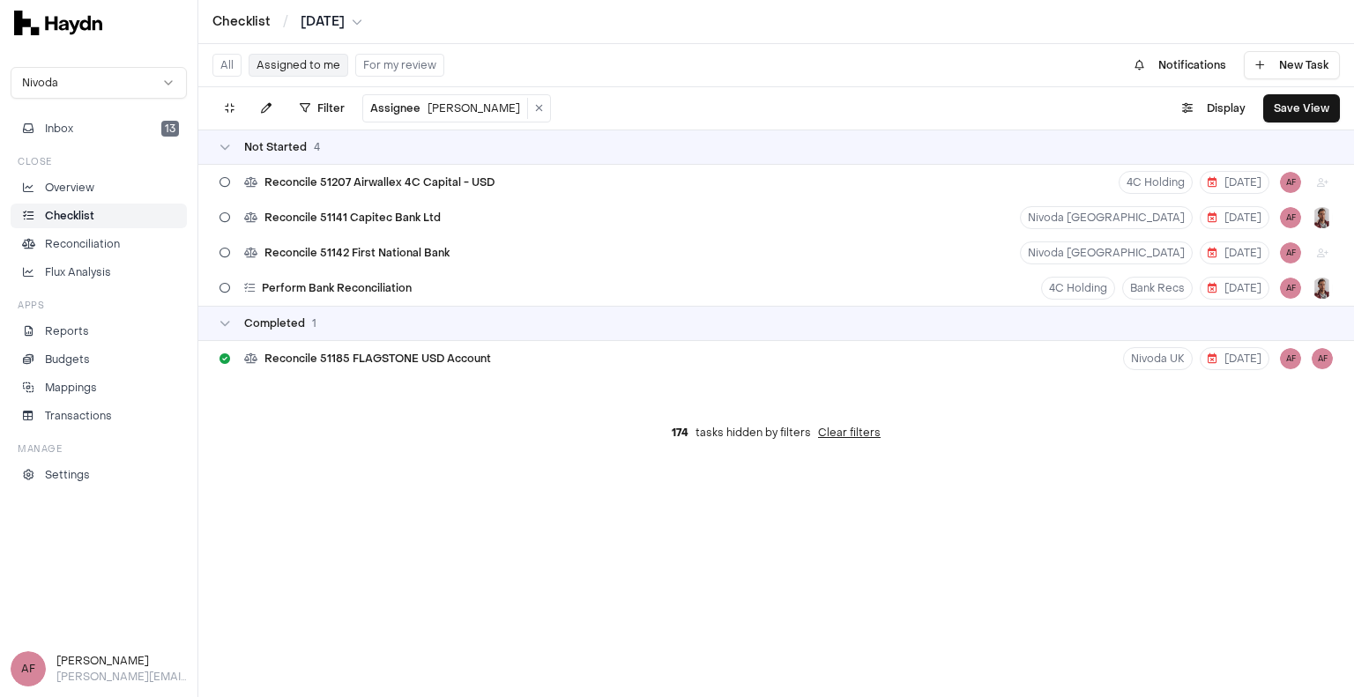
click at [354, 23] on html "Checklist / [DATE] Nivoda Inbox 13 Close Overview Checklist Reconciliation Flux…" at bounding box center [677, 348] width 1354 height 697
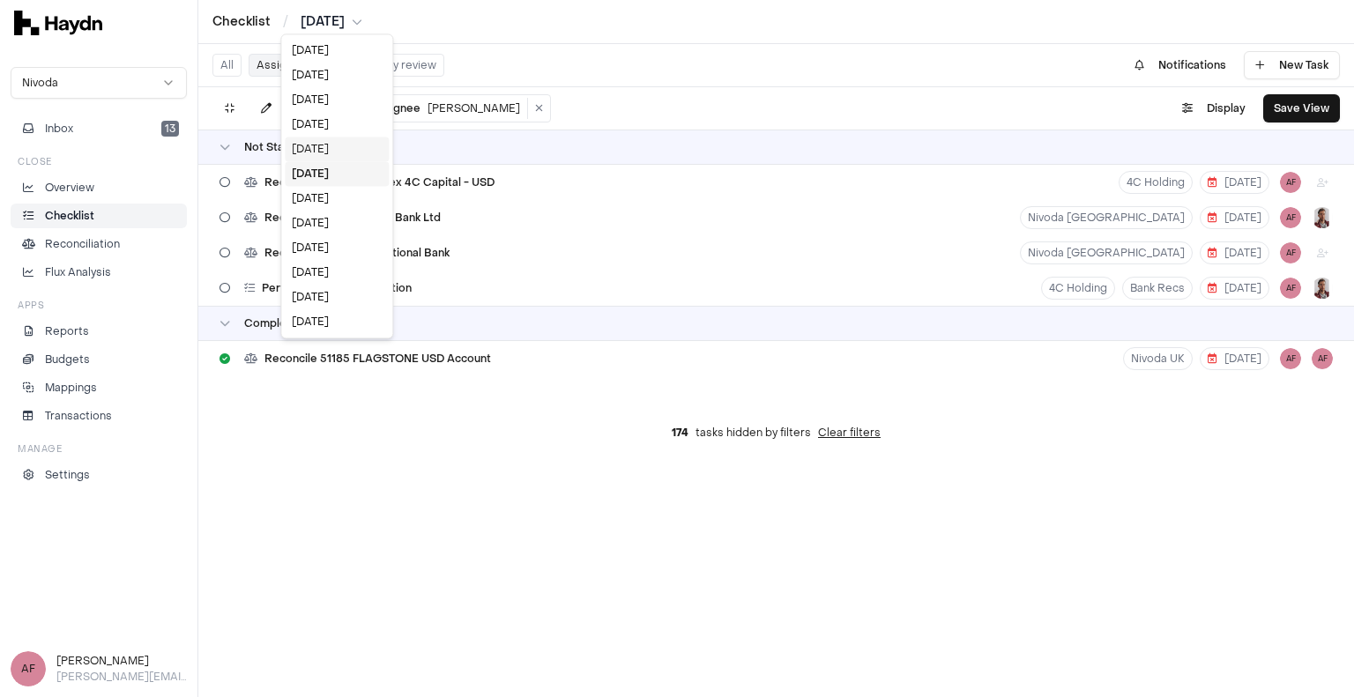
click at [324, 146] on div "[DATE]" at bounding box center [337, 149] width 104 height 25
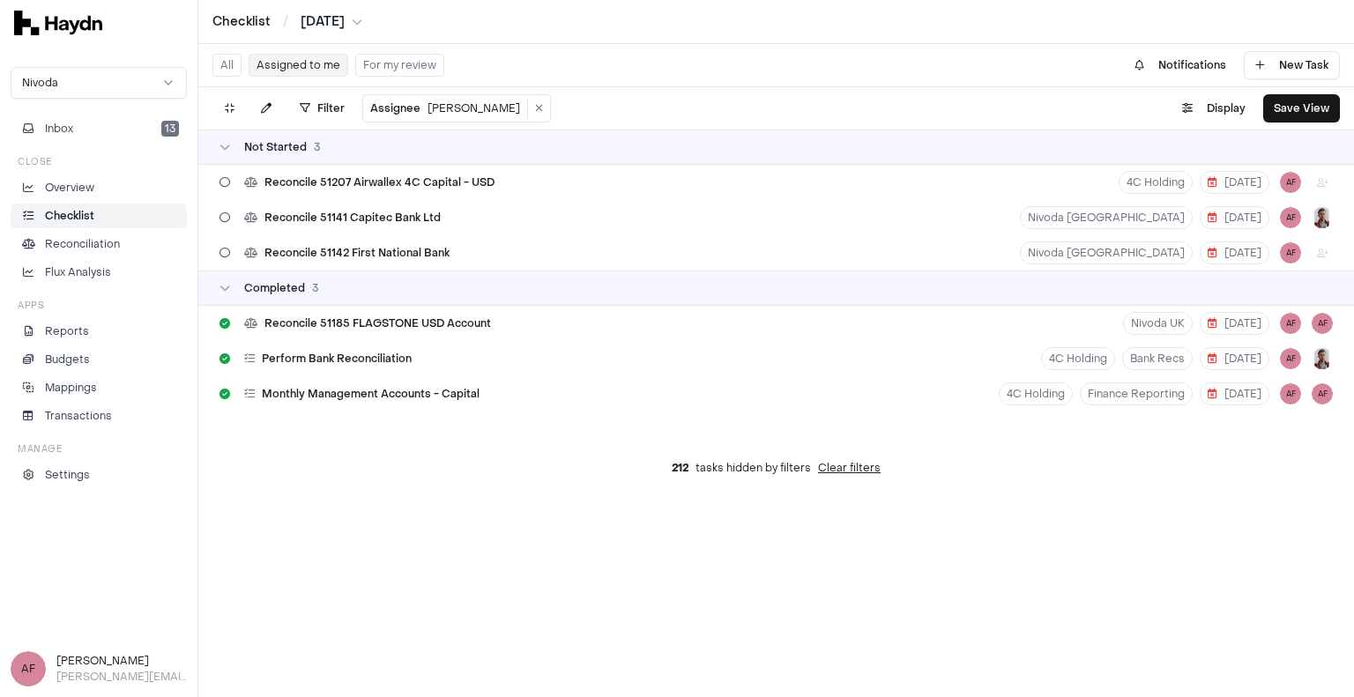
click at [344, 18] on html "Checklist / [DATE] Nivoda Inbox 13 Close Overview Checklist Reconciliation Flux…" at bounding box center [677, 348] width 1354 height 697
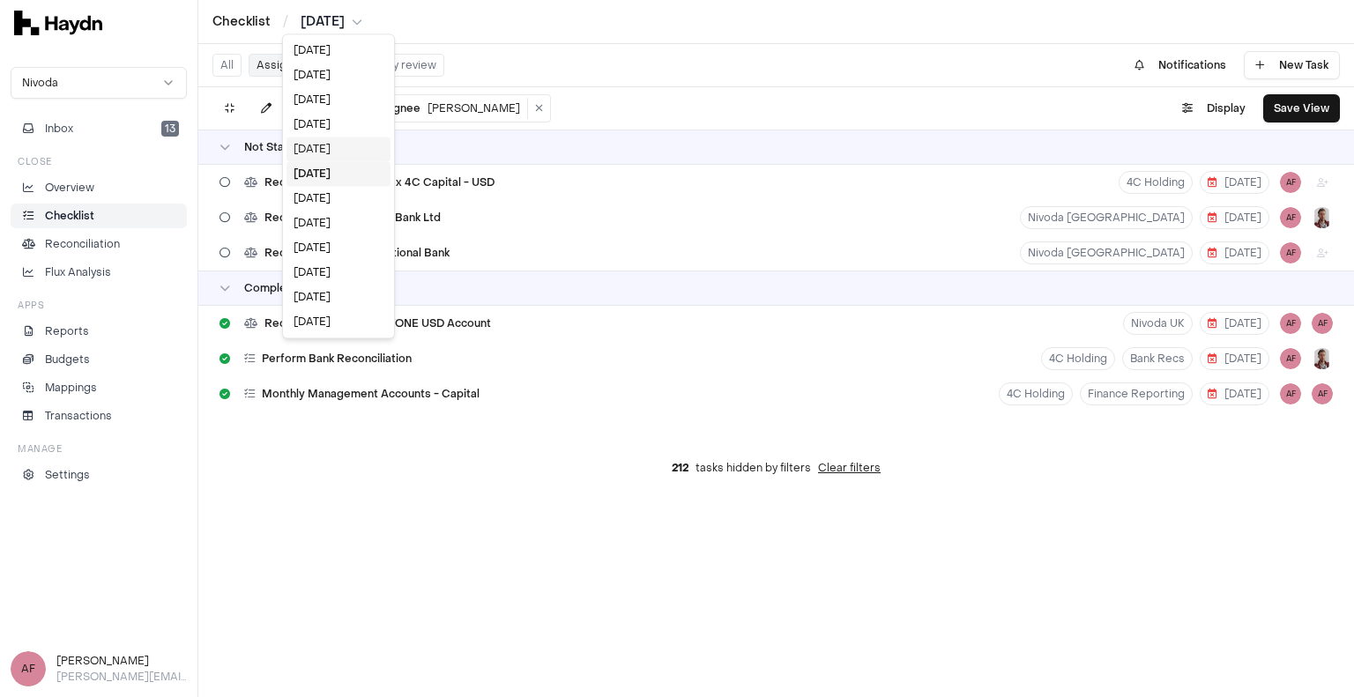
click at [324, 153] on div "[DATE]" at bounding box center [339, 149] width 104 height 25
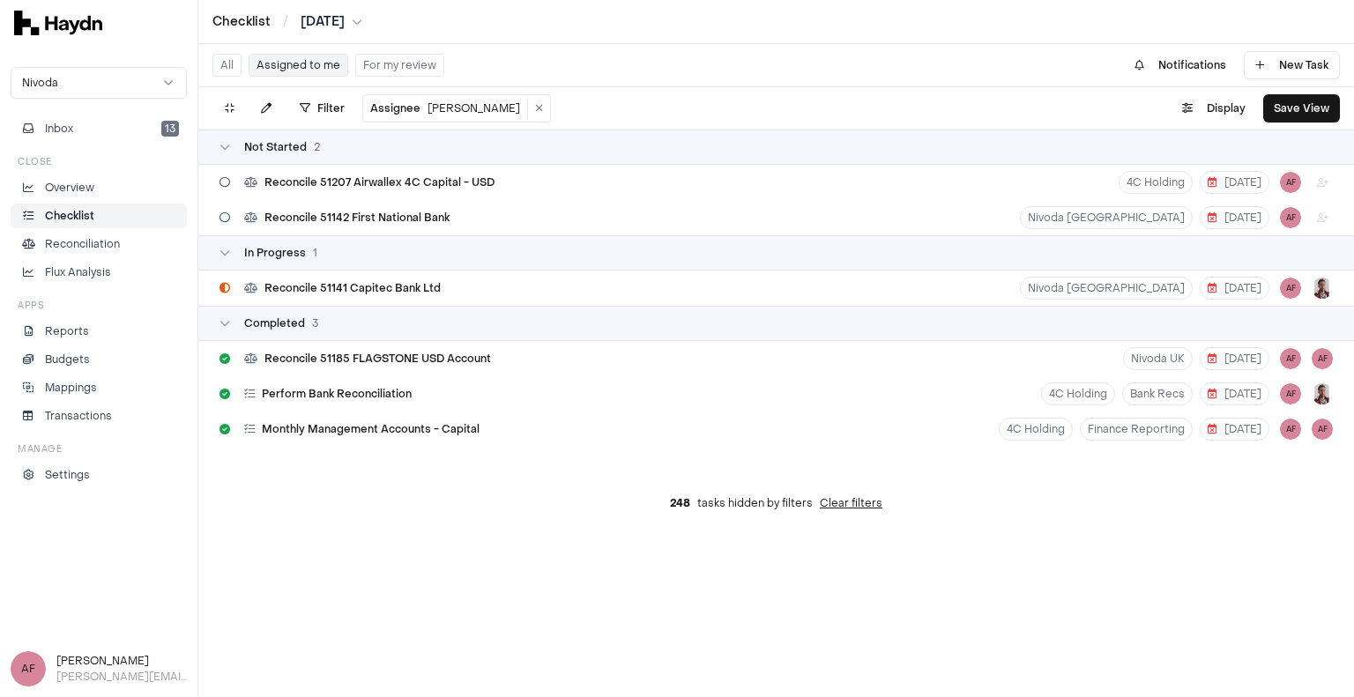
click at [357, 22] on html "Checklist / [DATE] Nivoda Inbox 13 Close Overview Checklist Reconciliation Flux…" at bounding box center [677, 348] width 1354 height 697
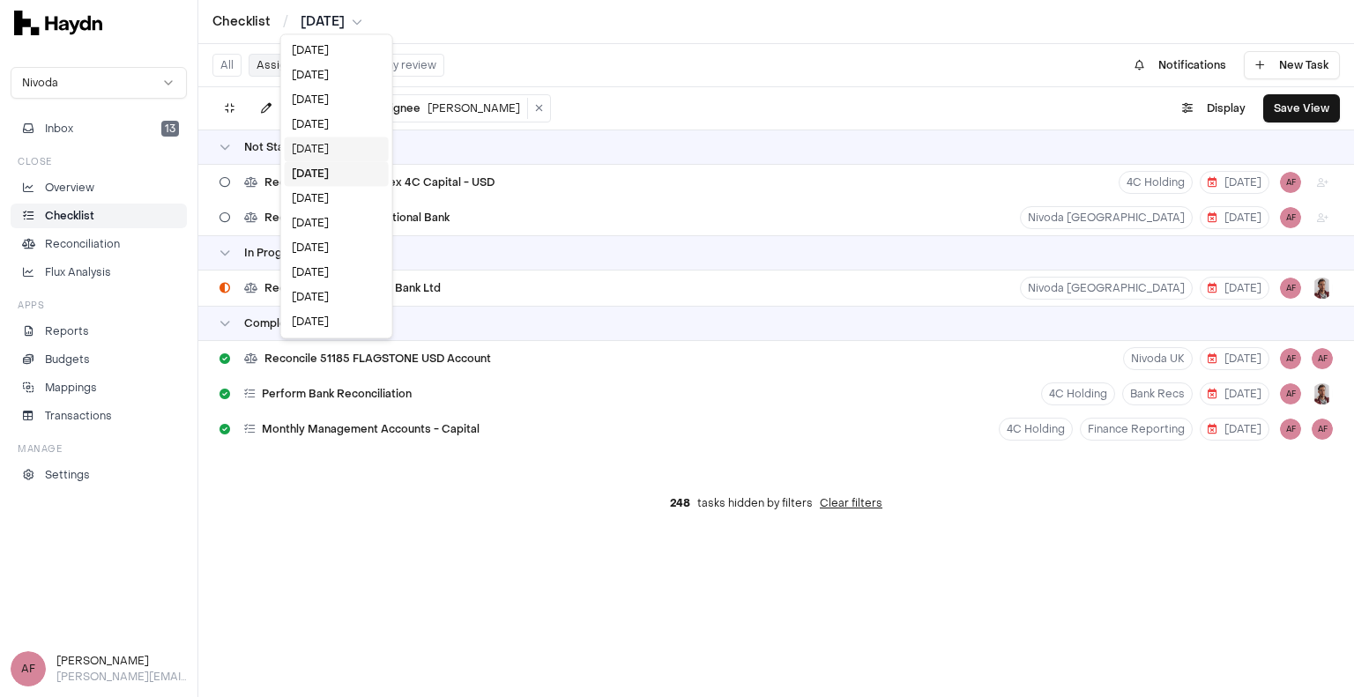
click at [320, 145] on div "[DATE]" at bounding box center [337, 149] width 104 height 25
